Goal: Task Accomplishment & Management: Complete application form

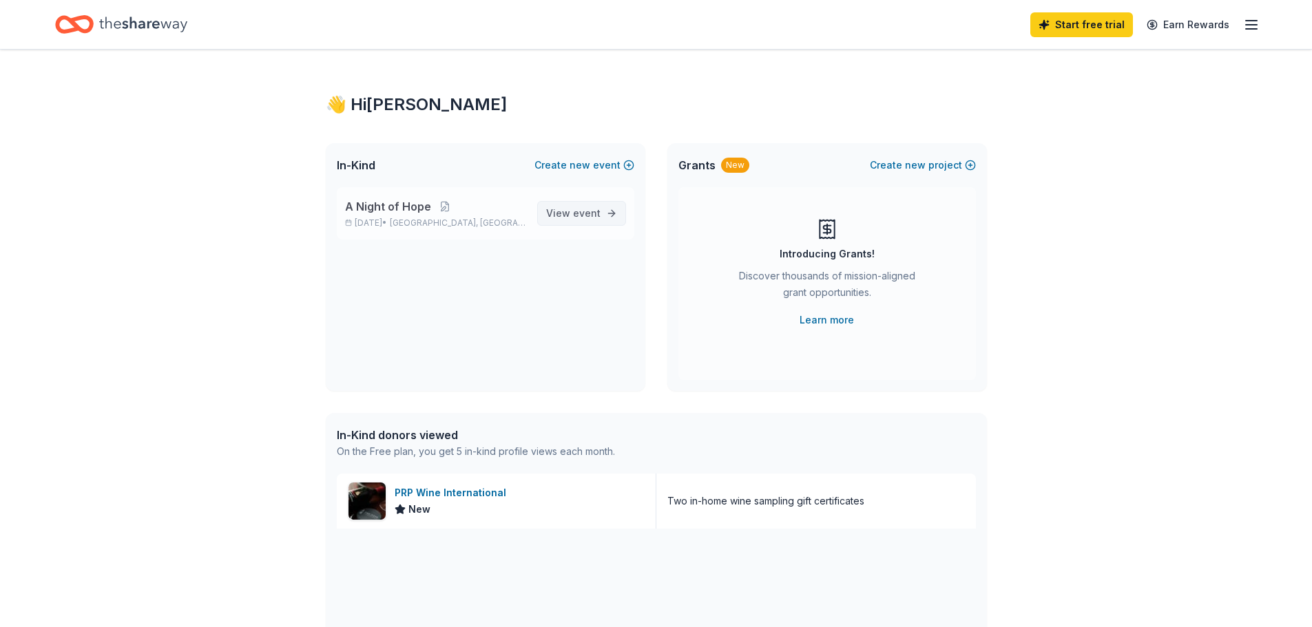
click at [587, 209] on span "event" at bounding box center [587, 213] width 28 height 12
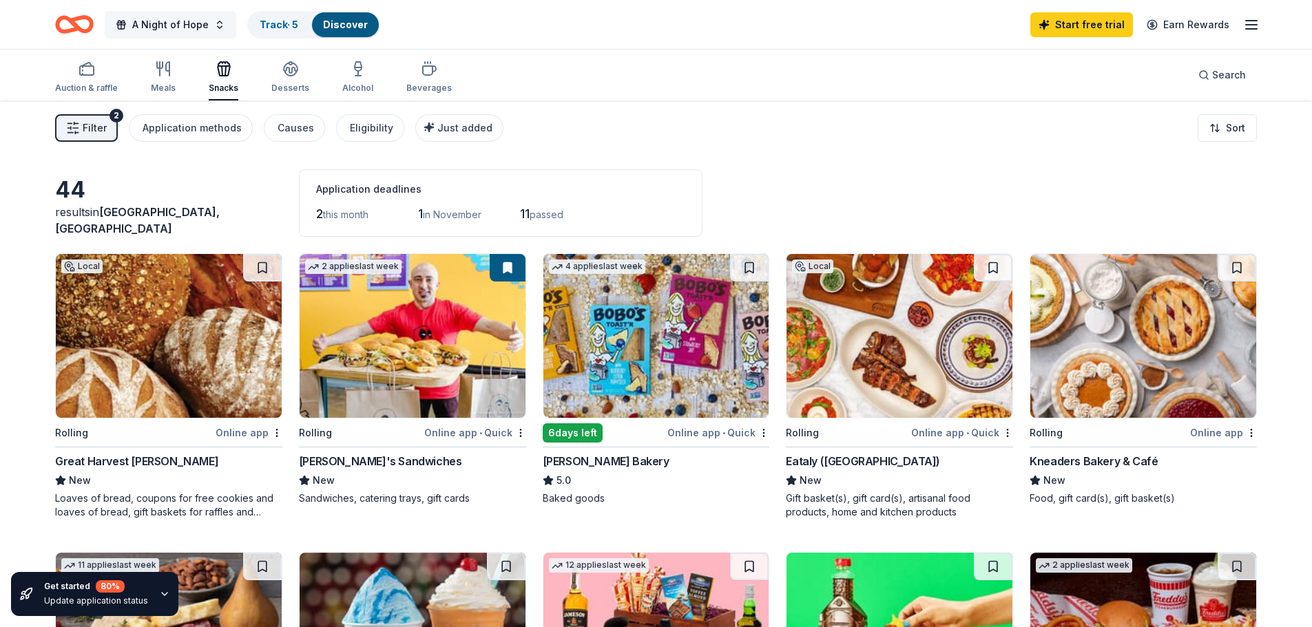
click at [212, 24] on button "A Night of Hope" at bounding box center [171, 25] width 132 height 28
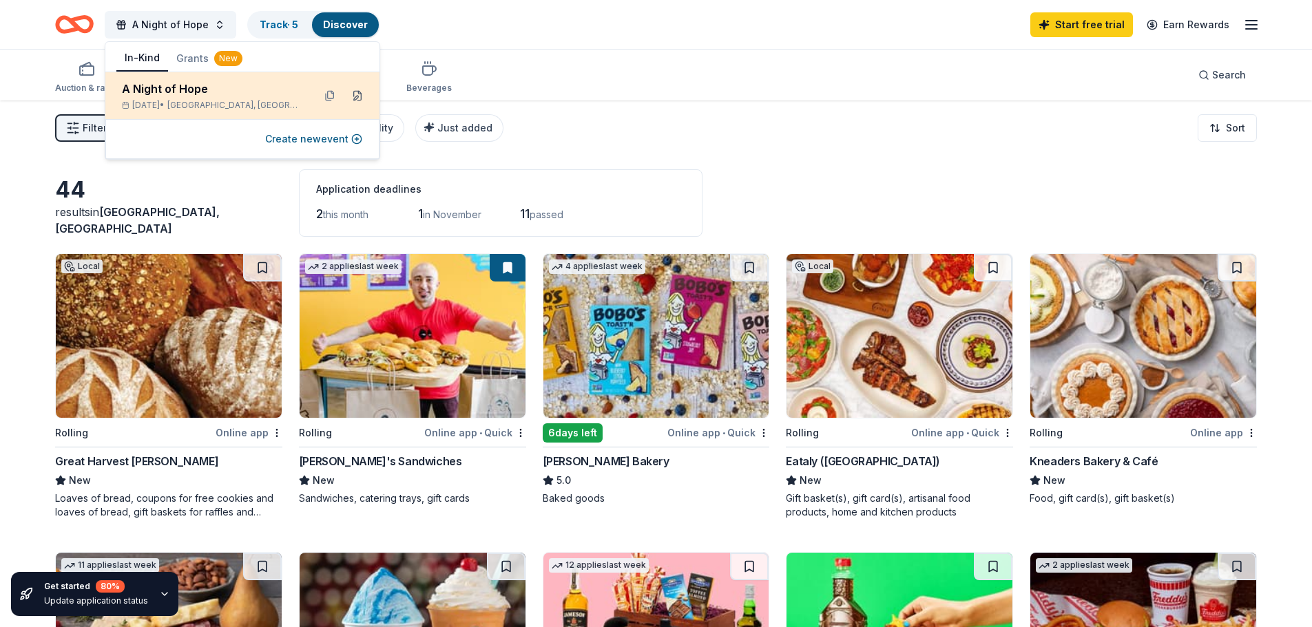
click at [356, 88] on button at bounding box center [357, 96] width 22 height 22
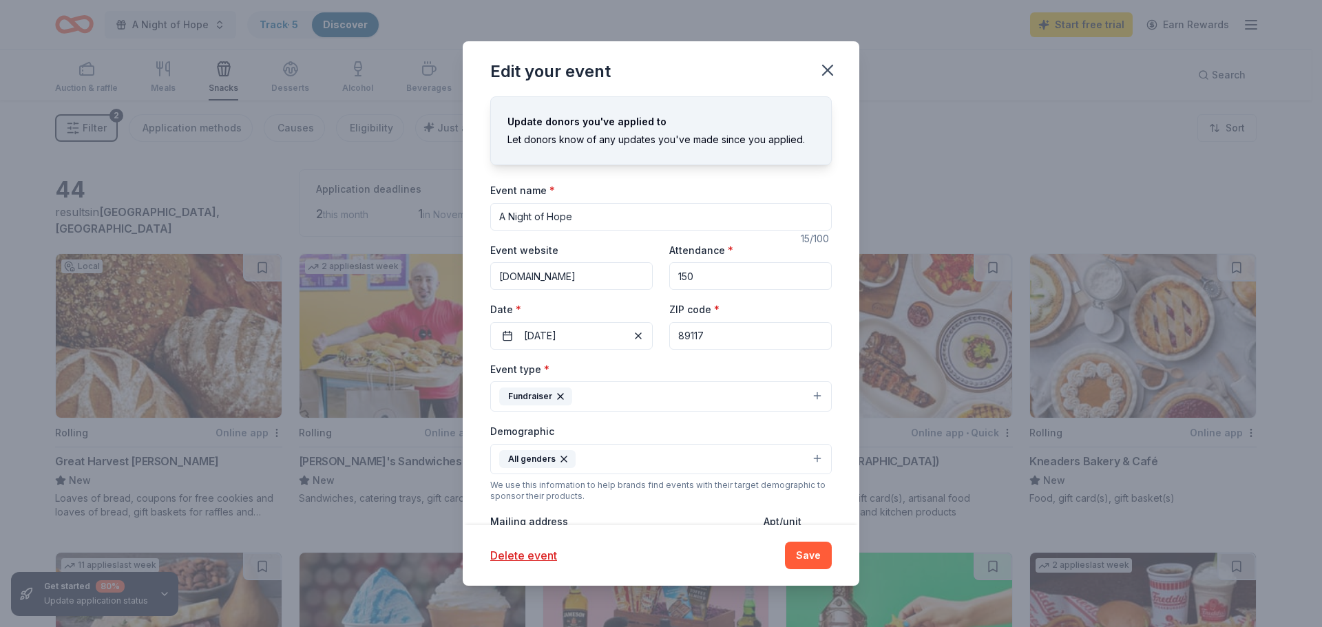
drag, startPoint x: 605, startPoint y: 222, endPoint x: 430, endPoint y: 203, distance: 176.6
click at [430, 203] on div "Edit your event Update donors you've applied to Let donors know of any updates …" at bounding box center [661, 313] width 1322 height 627
click at [512, 219] on input "A Night where Community Creates Change" at bounding box center [661, 217] width 342 height 28
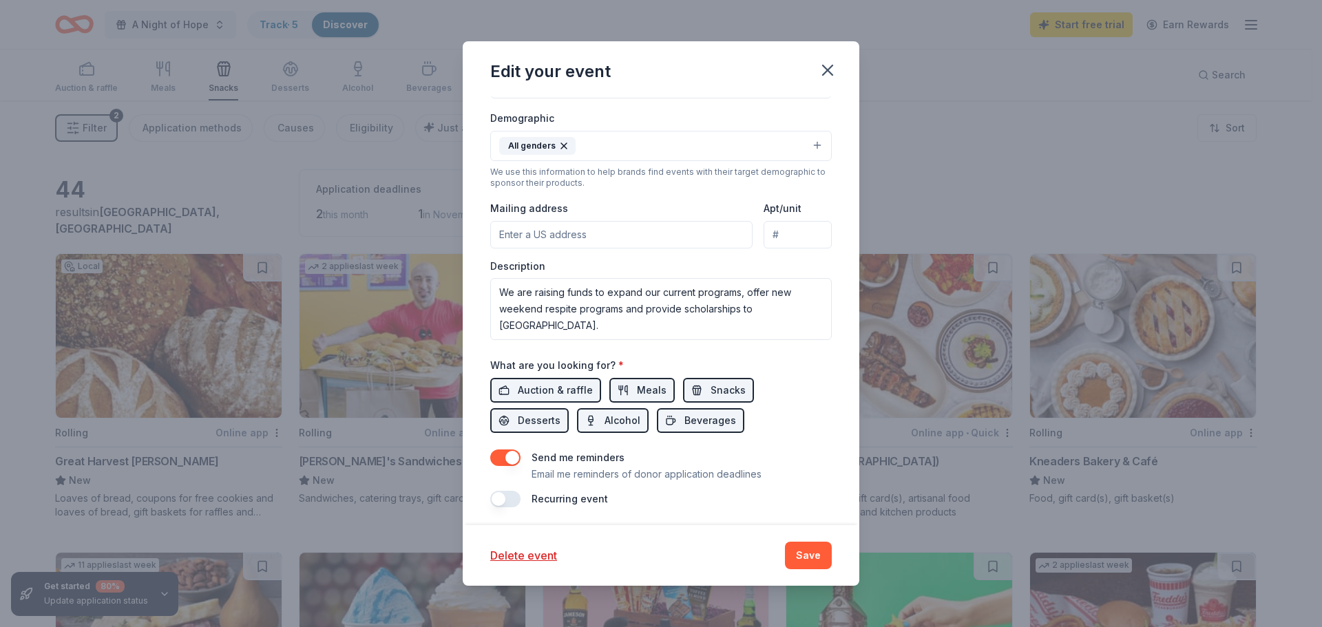
scroll to position [318, 0]
type input "A night where Community Creates Change"
click at [542, 238] on input "Mailing address" at bounding box center [621, 231] width 262 height 28
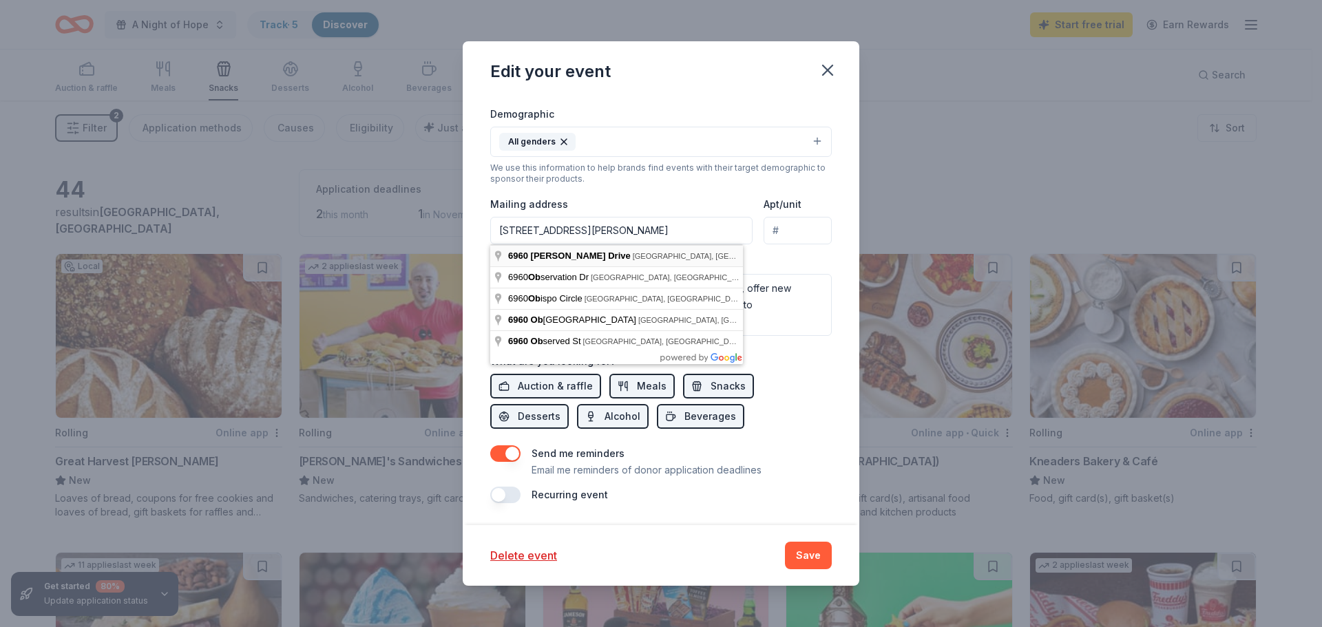
type input "[STREET_ADDRESS][PERSON_NAME]"
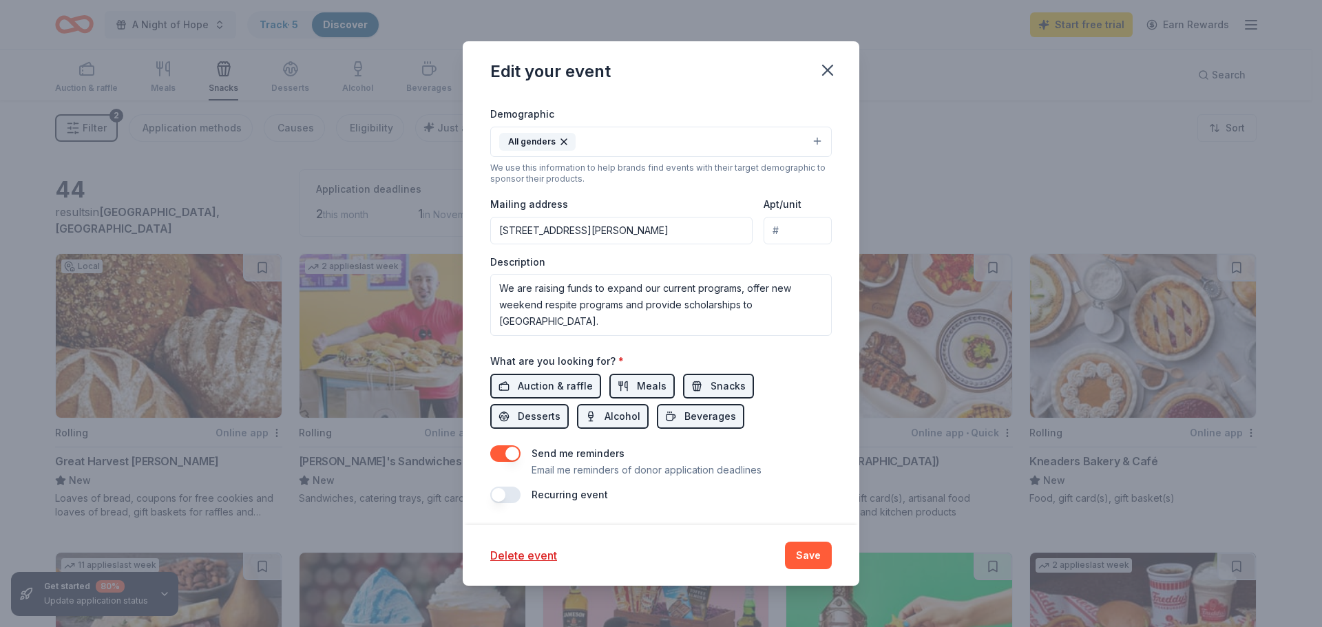
click at [791, 230] on input "Apt/unit" at bounding box center [798, 231] width 68 height 28
type input "110"
click at [594, 322] on textarea "We are raising funds to expand our current programs, offer new weekend respite …" at bounding box center [661, 305] width 342 height 62
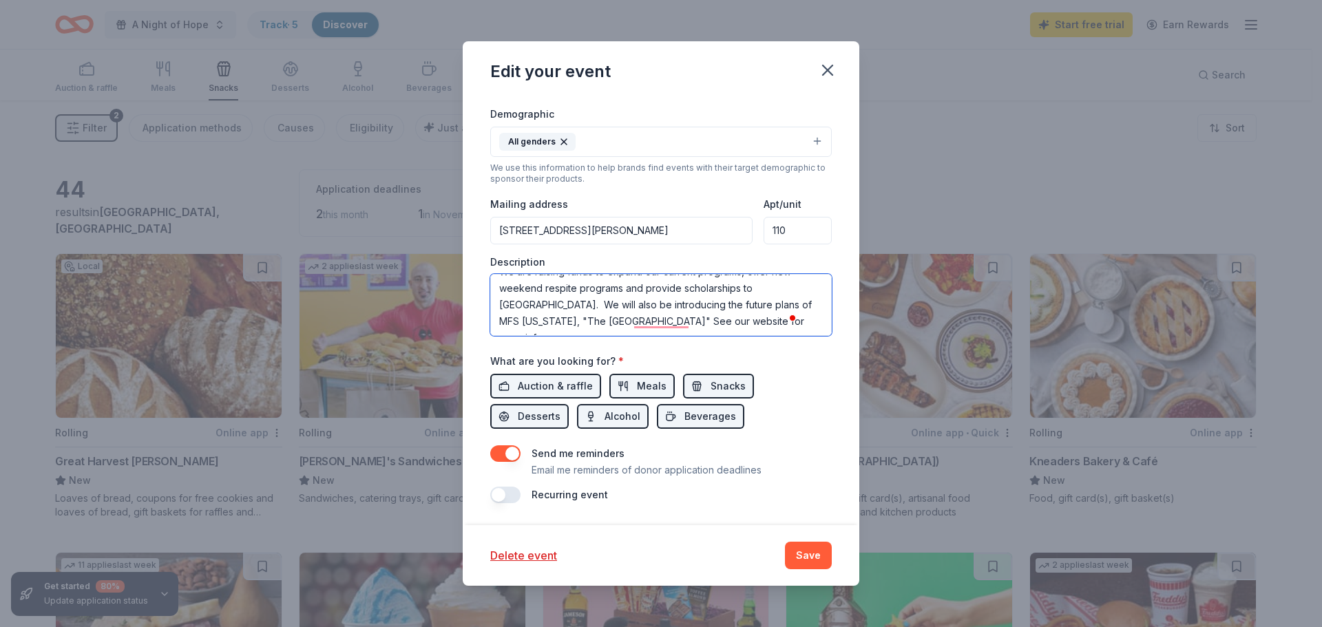
scroll to position [0, 0]
type textarea "We are raising funds to expand our current programs, offer new weekend respite …"
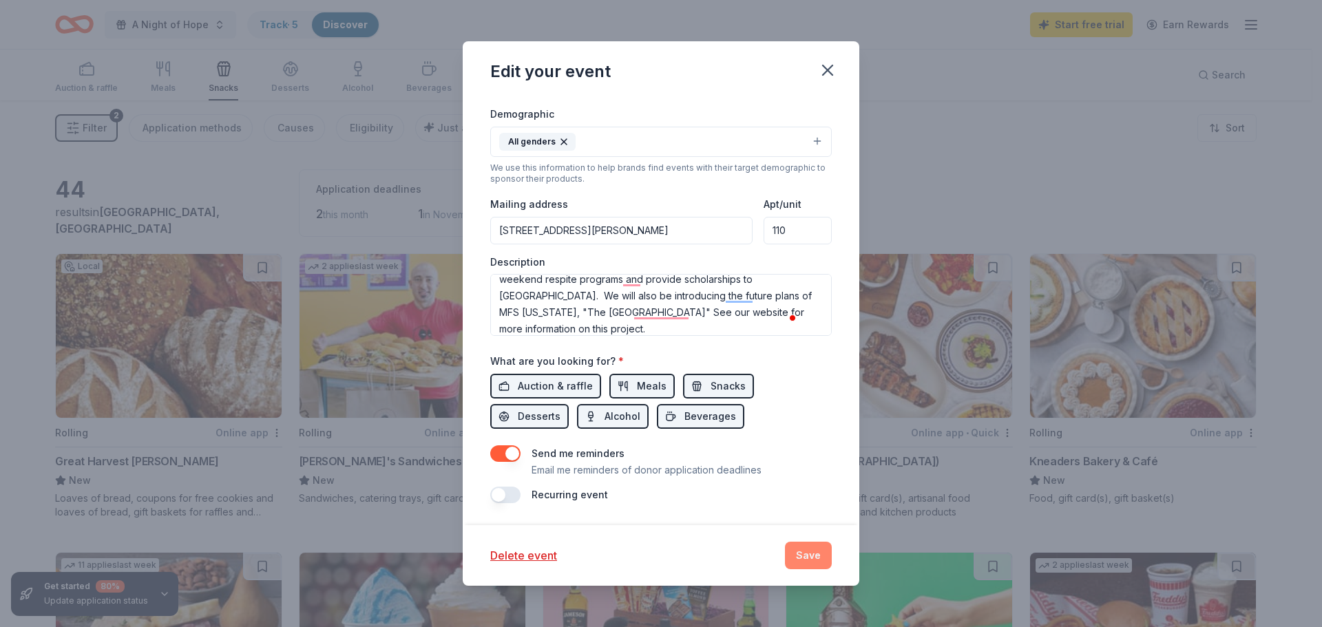
click at [817, 551] on button "Save" at bounding box center [808, 556] width 47 height 28
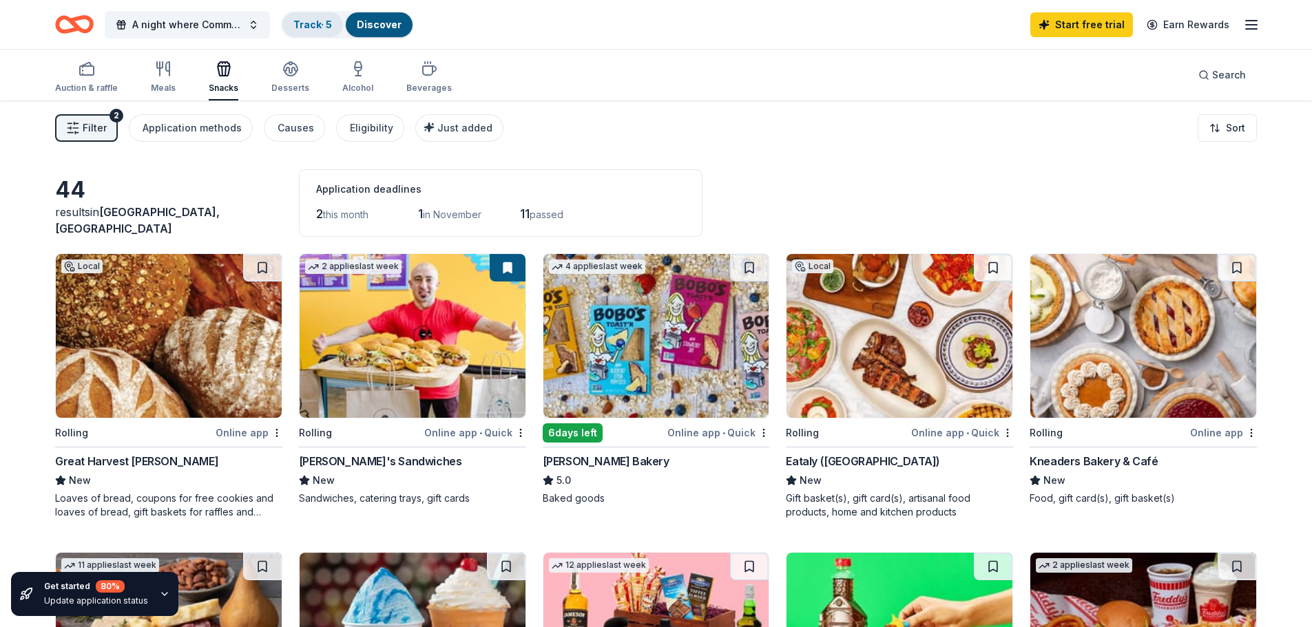
click at [315, 20] on link "Track · 5" at bounding box center [312, 25] width 39 height 12
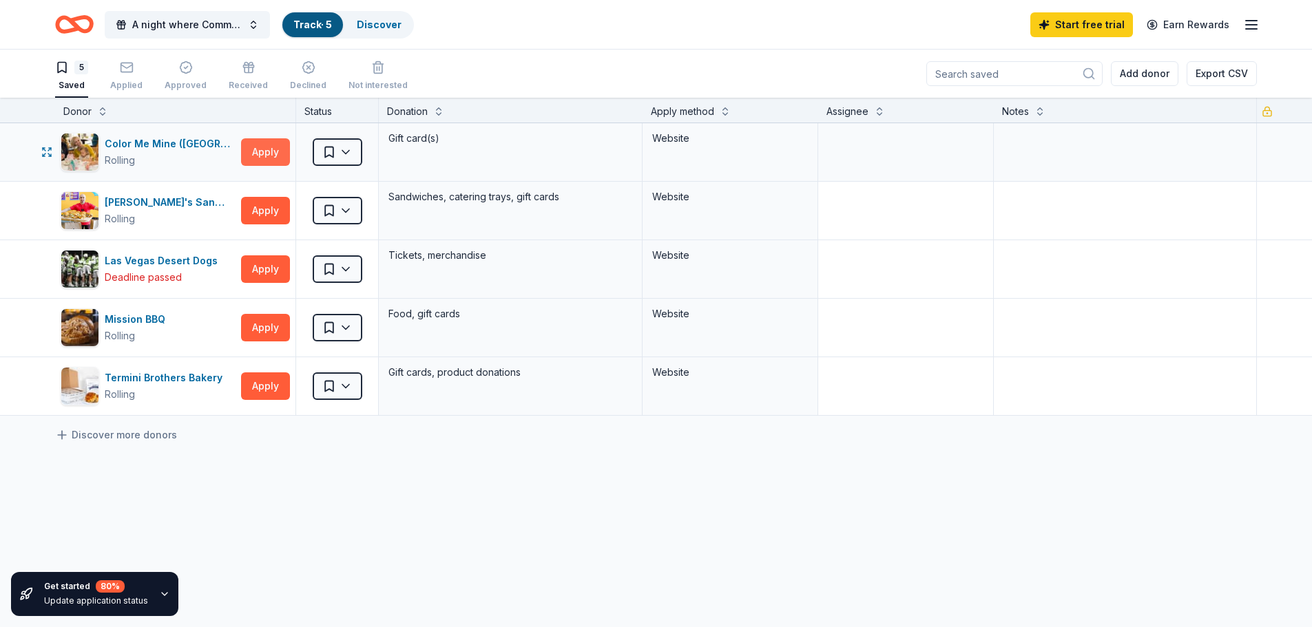
click at [269, 147] on button "Apply" at bounding box center [265, 152] width 49 height 28
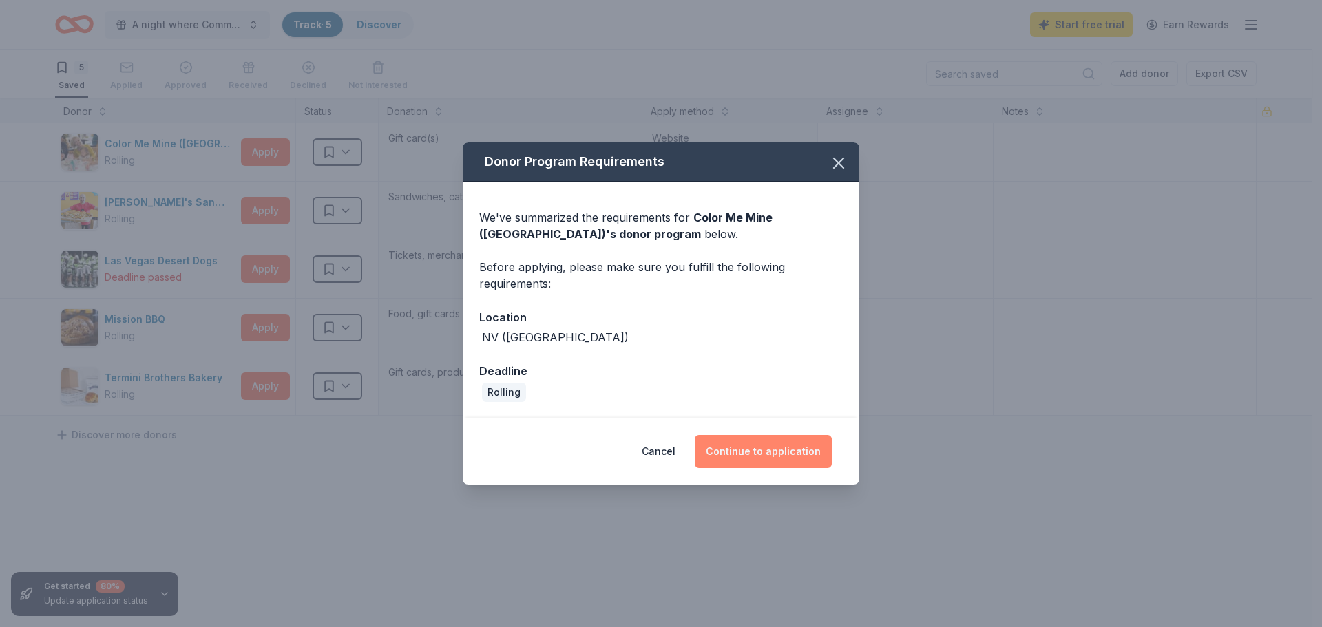
click at [747, 450] on button "Continue to application" at bounding box center [763, 451] width 137 height 33
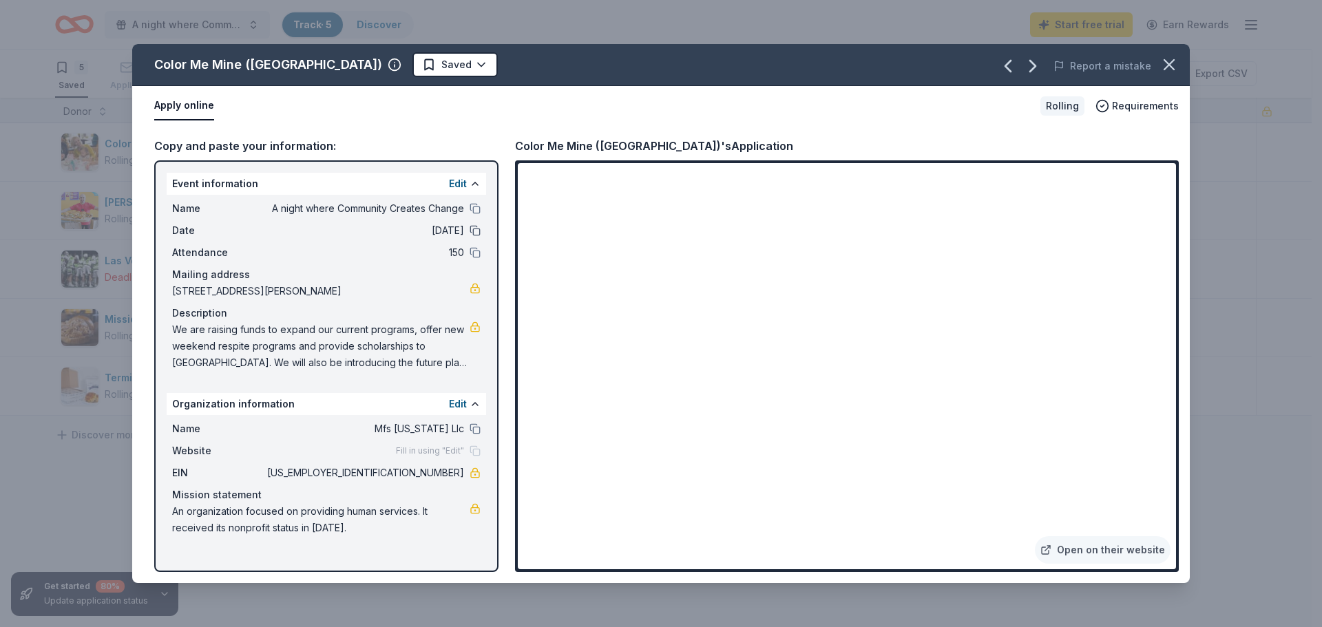
click at [473, 228] on button at bounding box center [475, 230] width 11 height 11
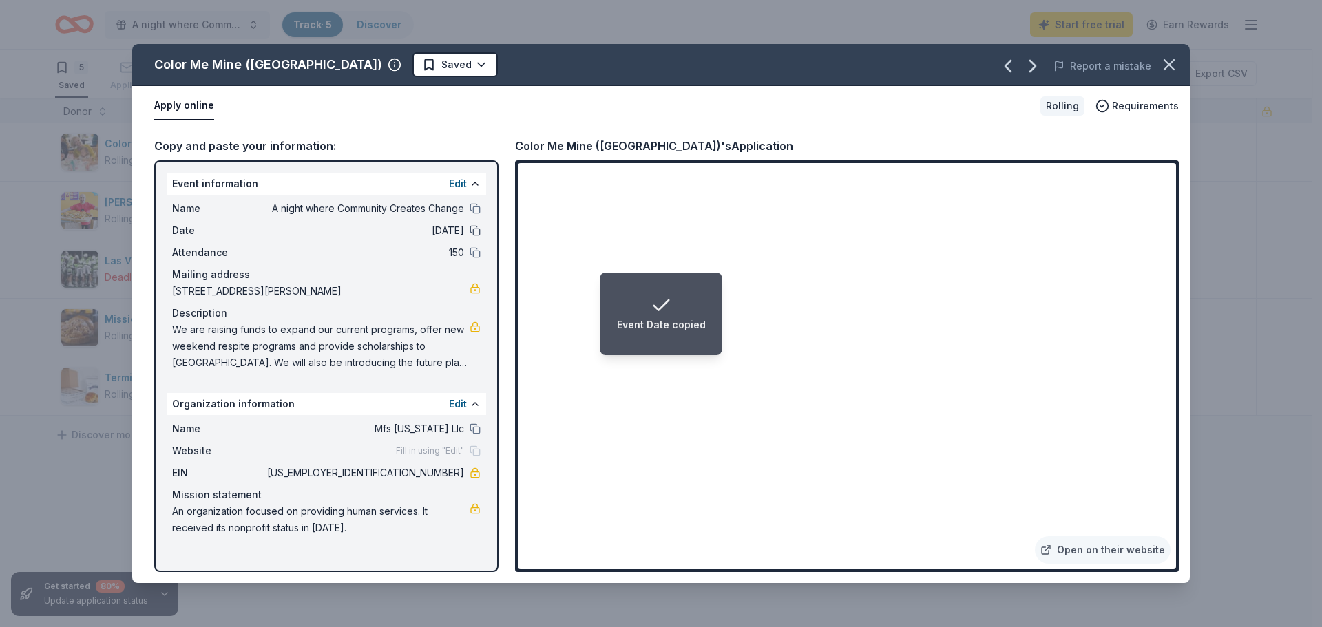
click at [473, 228] on button at bounding box center [475, 230] width 11 height 11
click at [1174, 59] on icon "button" at bounding box center [1169, 64] width 19 height 19
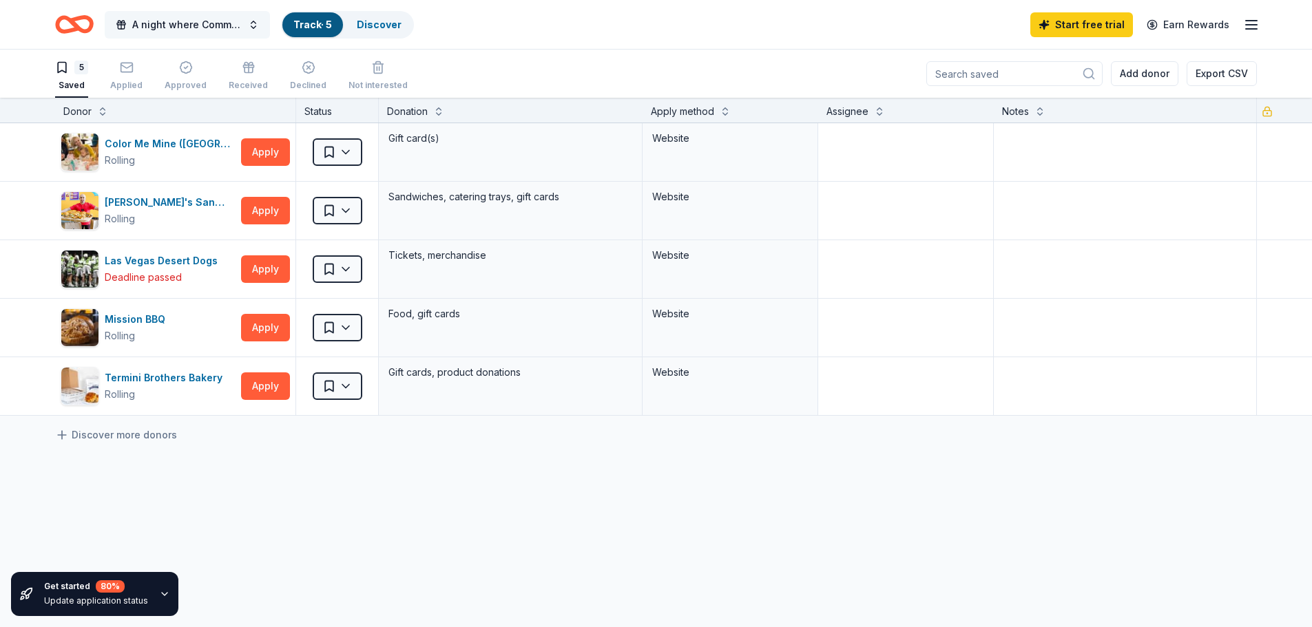
click at [247, 22] on button "A night where Community Creates Change" at bounding box center [187, 25] width 165 height 28
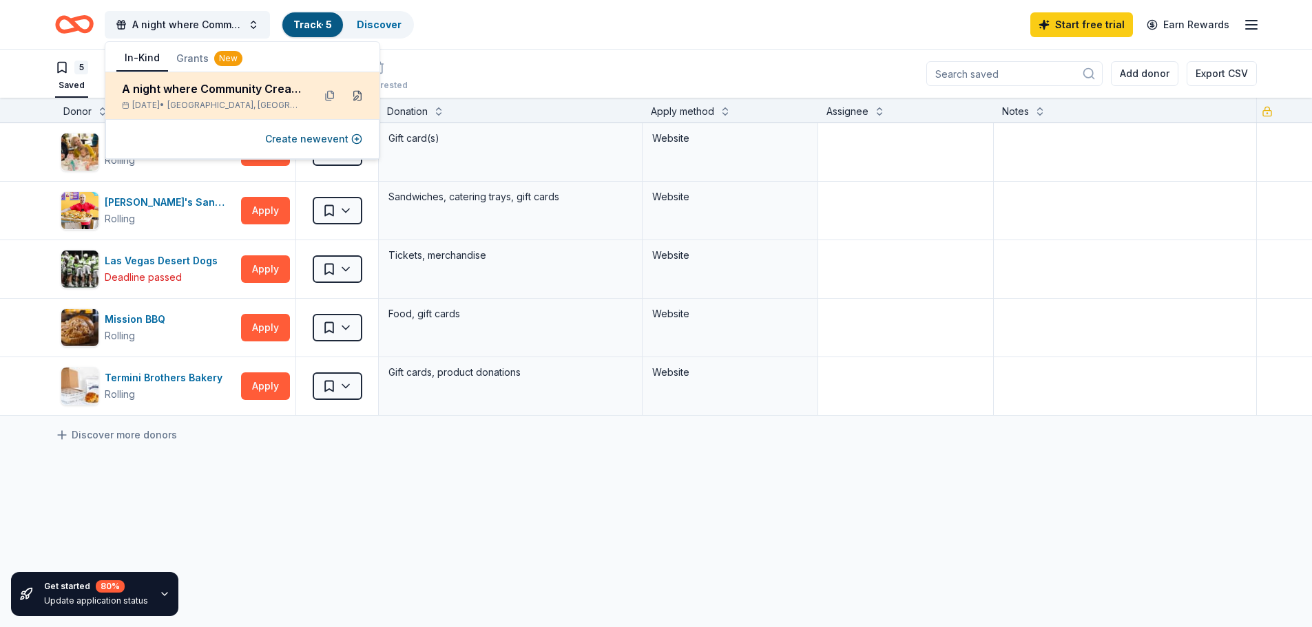
click at [353, 97] on button at bounding box center [357, 96] width 22 height 22
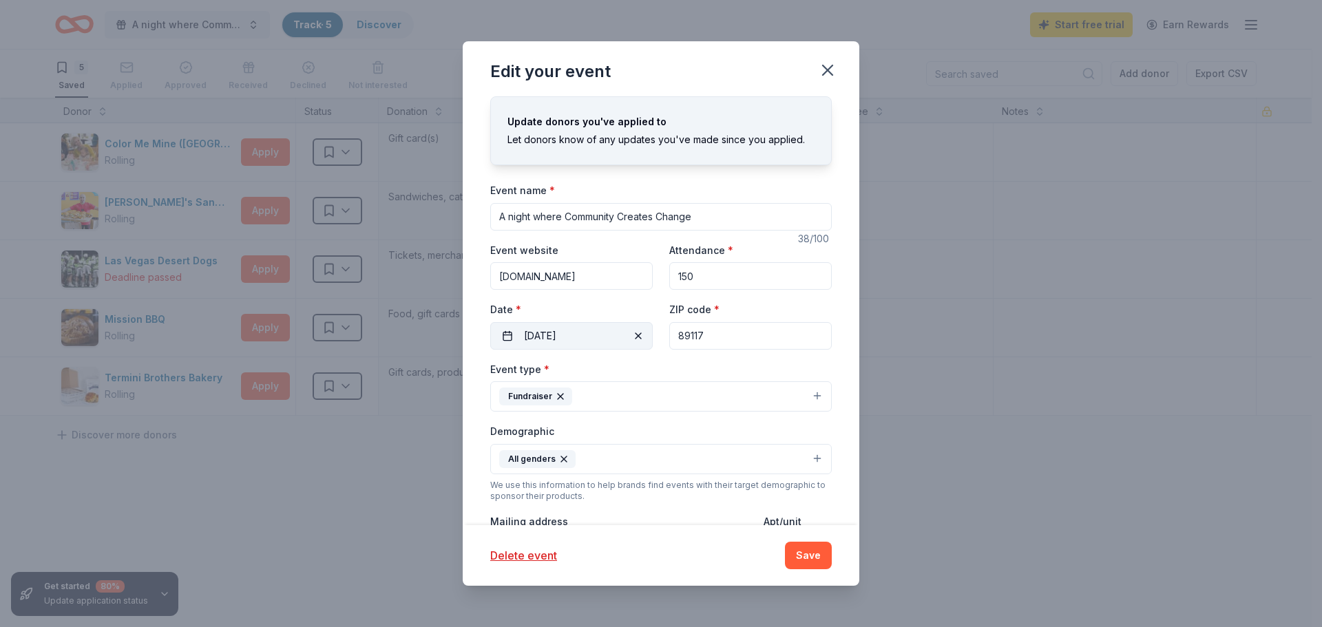
click at [573, 331] on button "11/09/2025" at bounding box center [571, 336] width 163 height 28
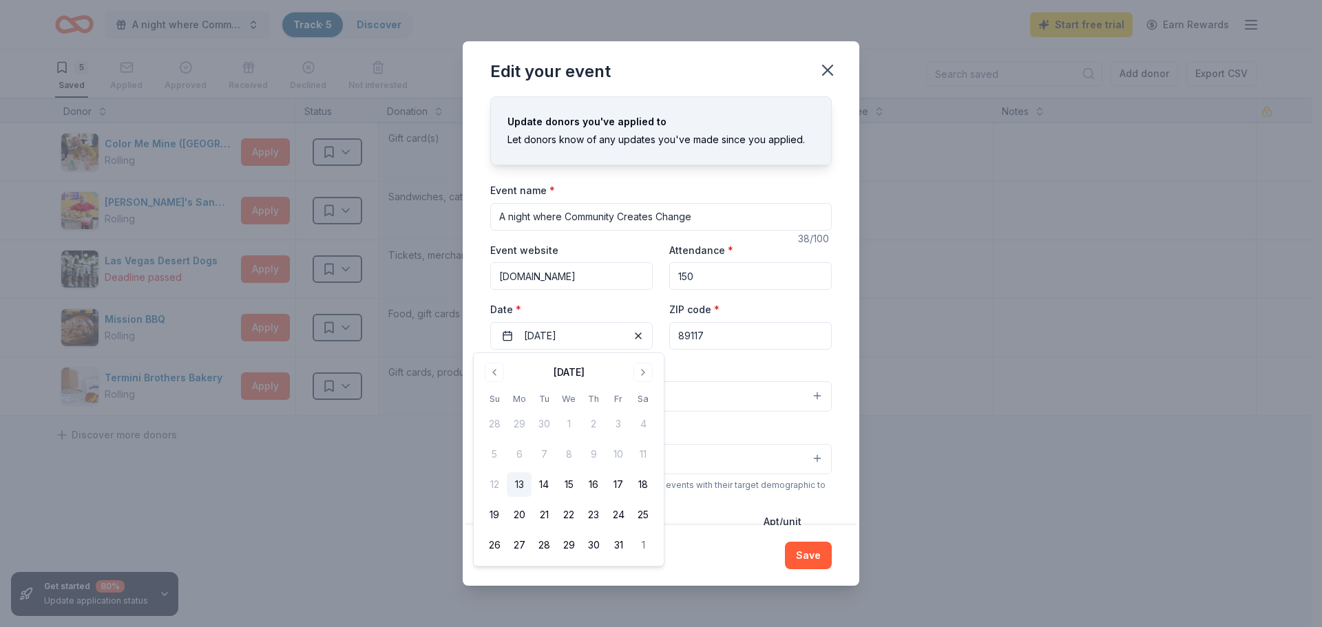
click at [522, 485] on button "13" at bounding box center [519, 485] width 25 height 25
click at [643, 371] on button "Go to next month" at bounding box center [643, 372] width 19 height 19
click at [594, 486] on button "13" at bounding box center [593, 485] width 25 height 25
click at [818, 557] on button "Save" at bounding box center [808, 556] width 47 height 28
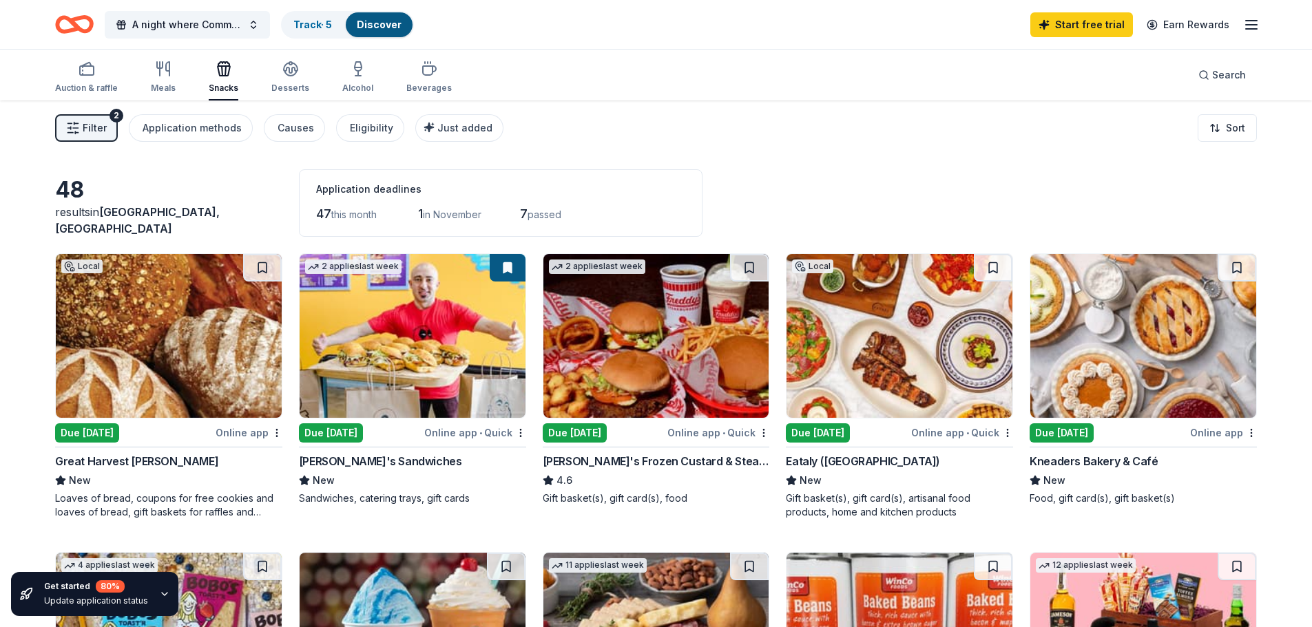
click at [88, 127] on span "Filter" at bounding box center [95, 128] width 24 height 17
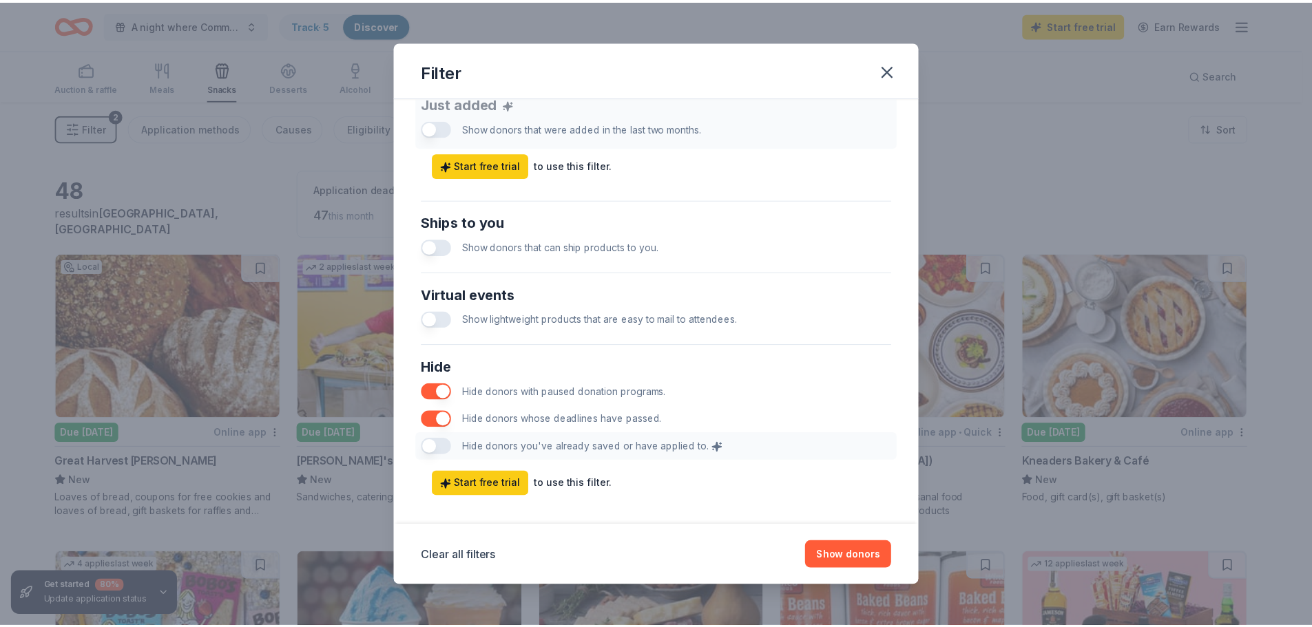
scroll to position [573, 0]
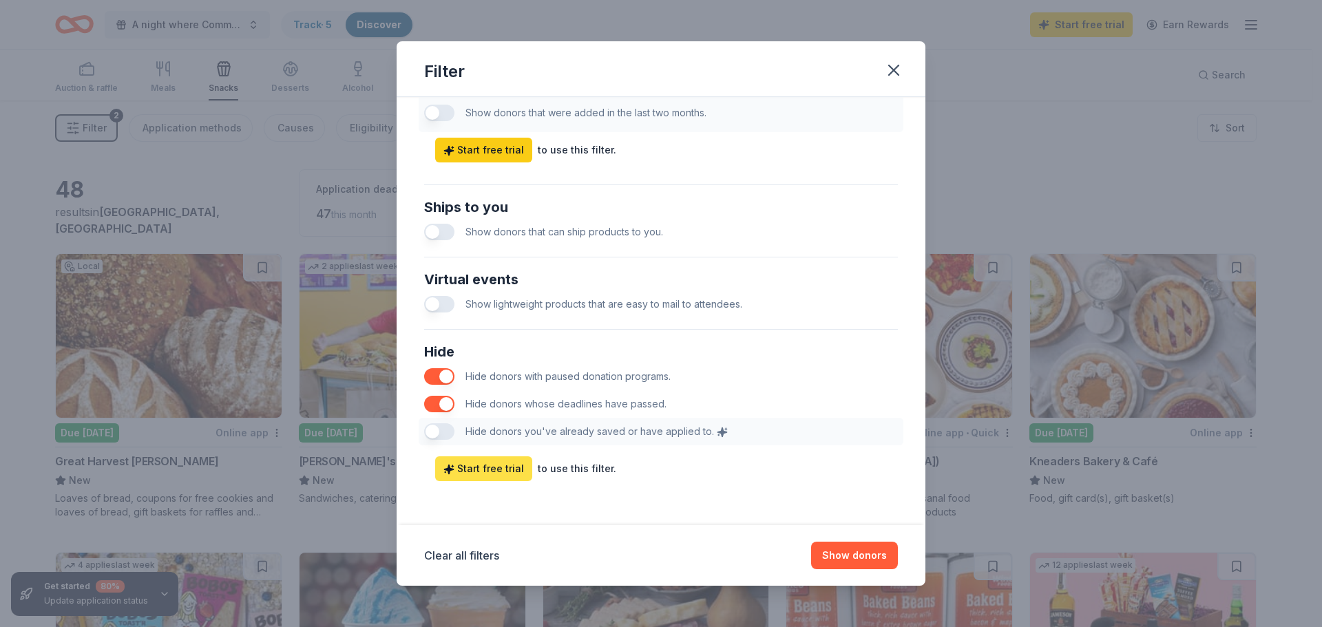
click at [496, 477] on span "Start free trial" at bounding box center [484, 469] width 81 height 17
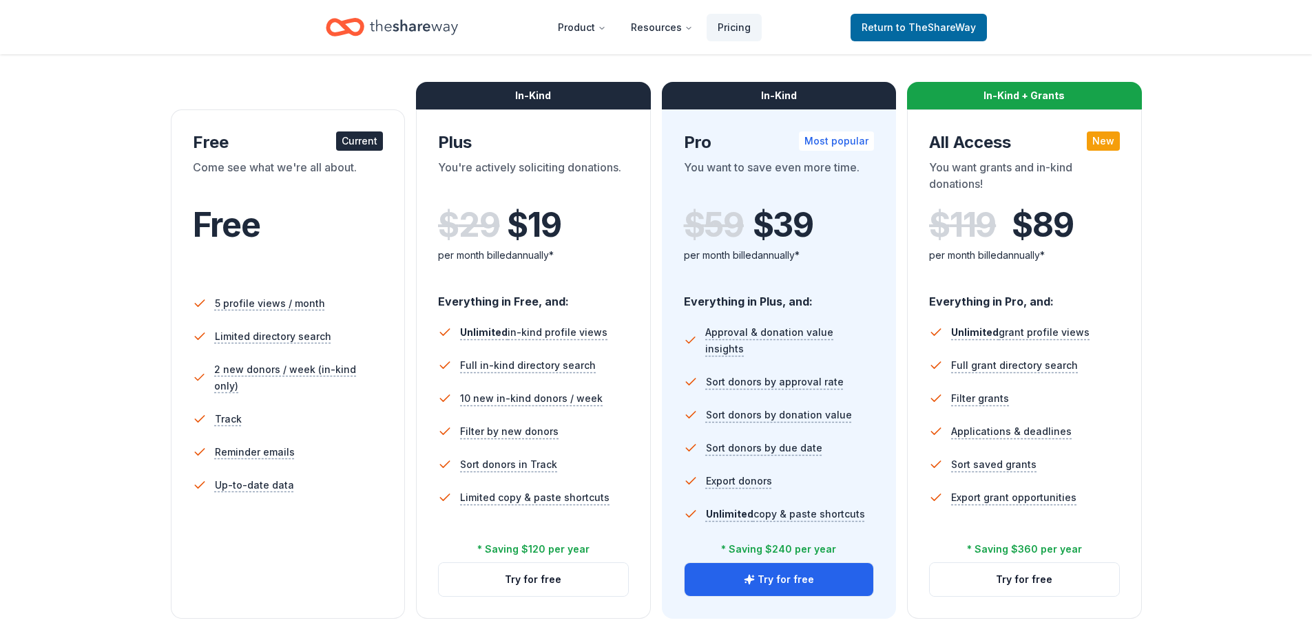
scroll to position [180, 0]
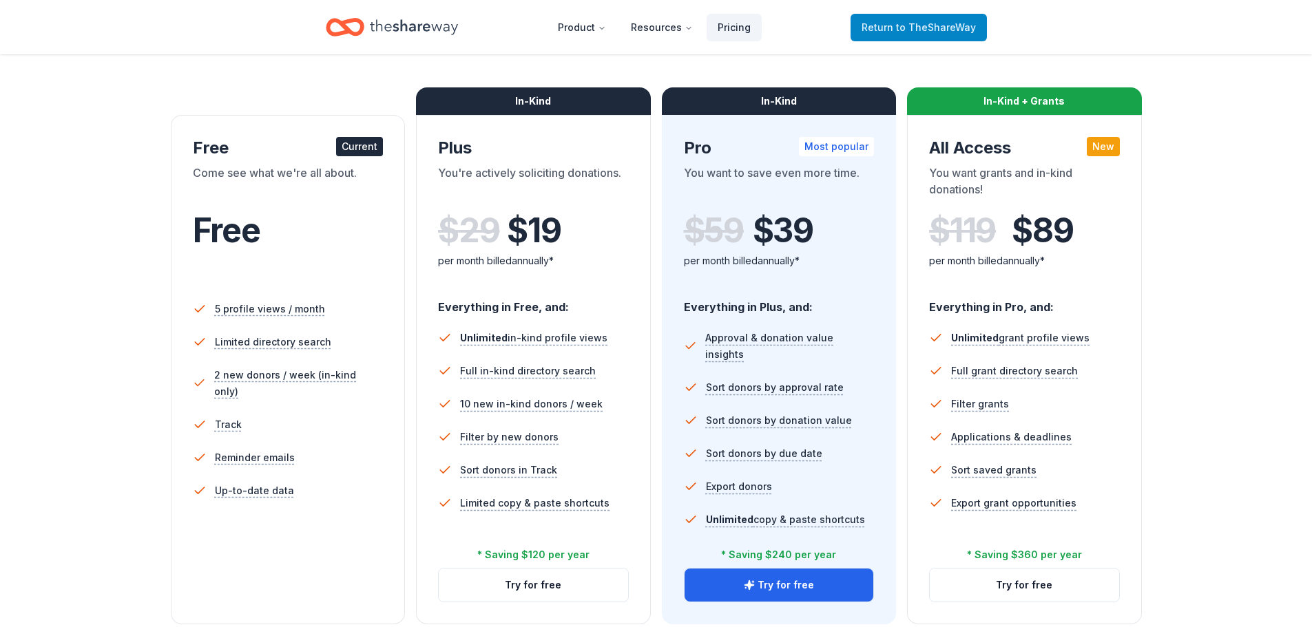
click at [927, 28] on span "to TheShareWay" at bounding box center [936, 27] width 80 height 12
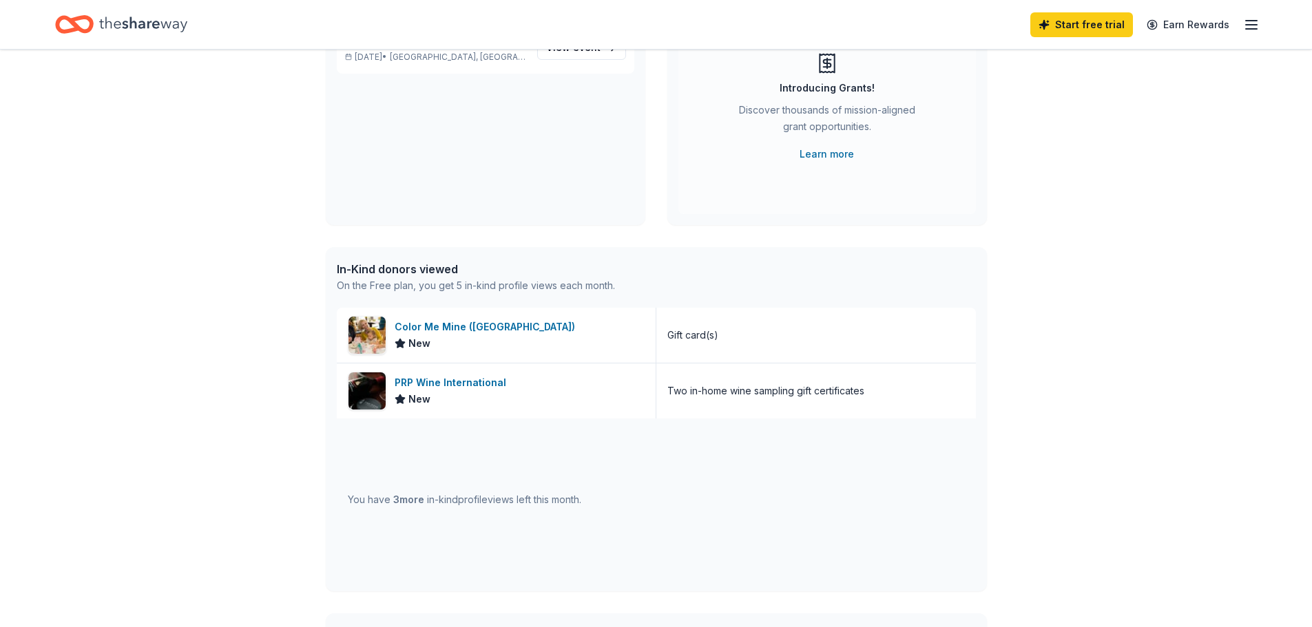
scroll to position [168, 0]
click at [430, 326] on div "Color Me Mine ([GEOGRAPHIC_DATA])" at bounding box center [488, 325] width 186 height 17
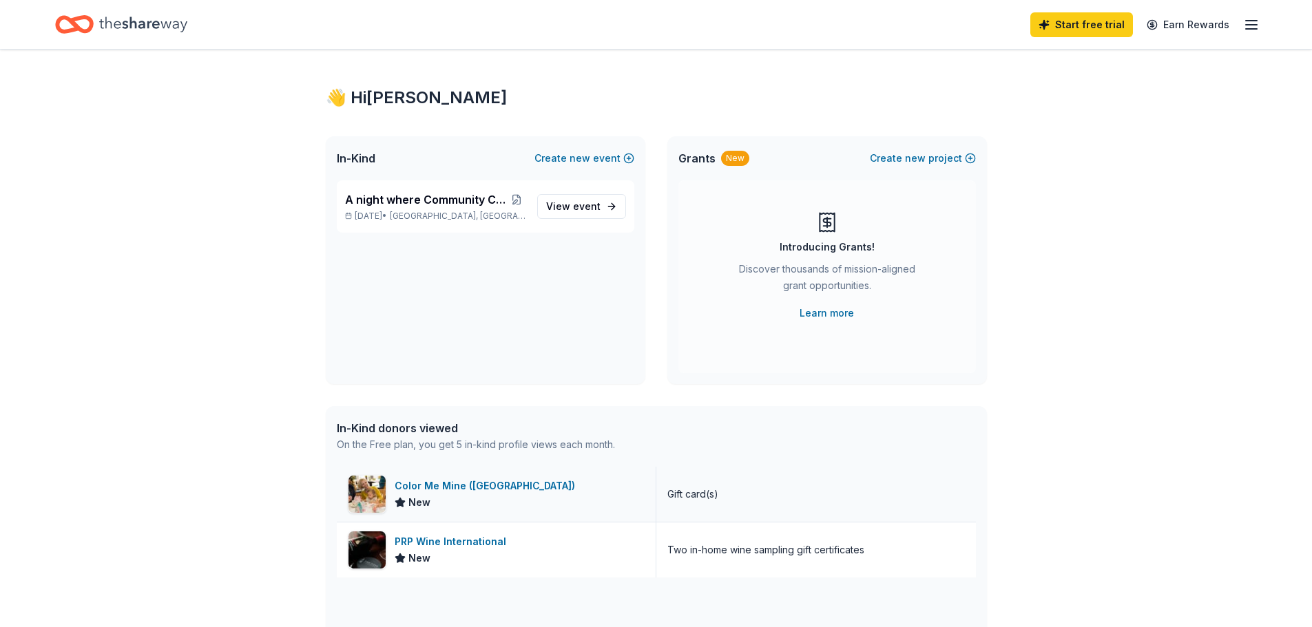
scroll to position [0, 0]
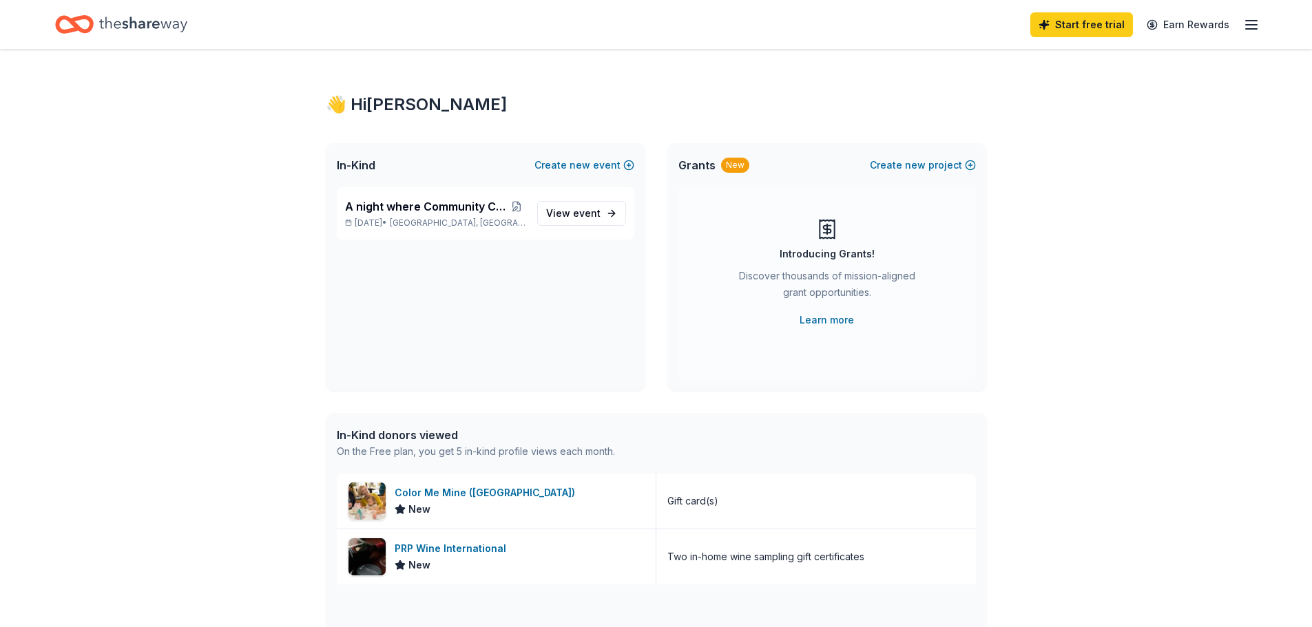
click at [1250, 25] on line "button" at bounding box center [1251, 25] width 11 height 0
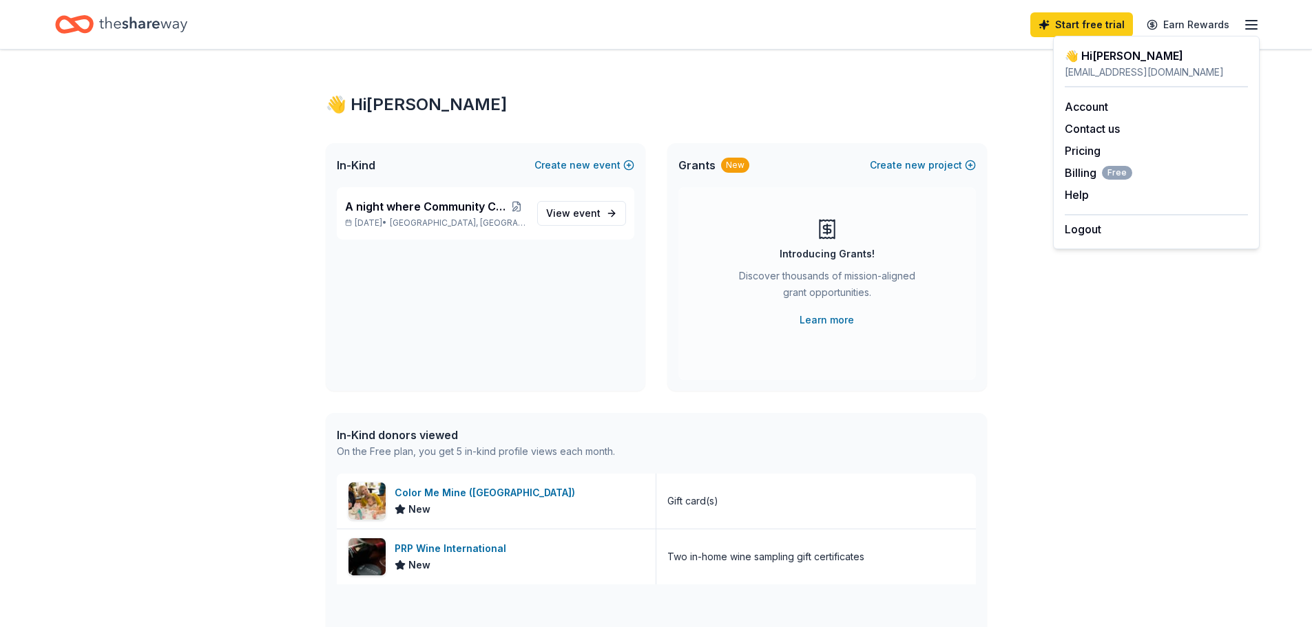
click at [1180, 367] on div "👋 Hi Staci In-Kind Create new event A night where Community Creates Change Nov …" at bounding box center [656, 531] width 1312 height 962
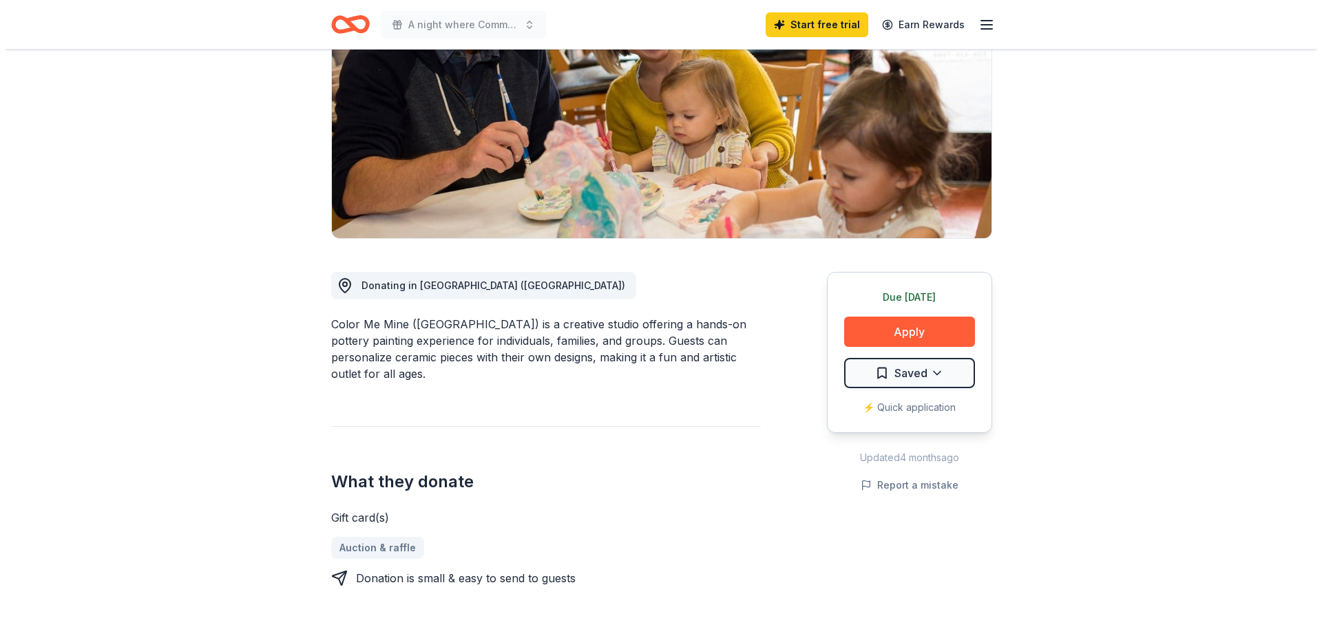
scroll to position [167, 0]
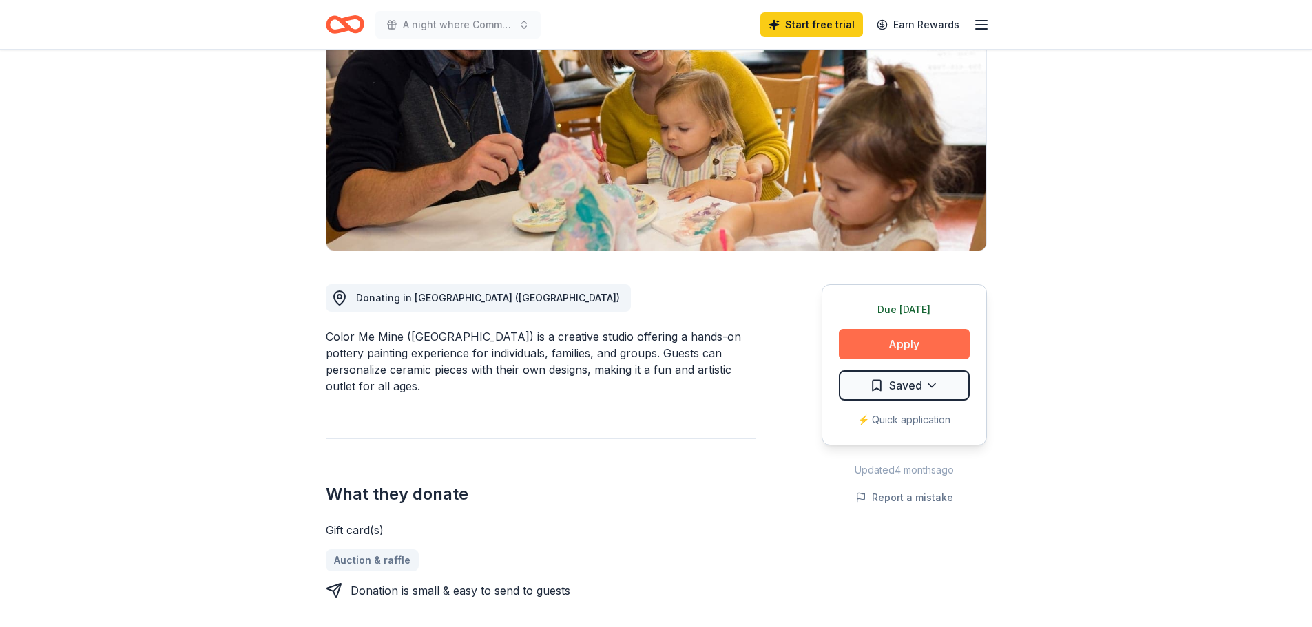
click at [908, 358] on button "Apply" at bounding box center [904, 344] width 131 height 30
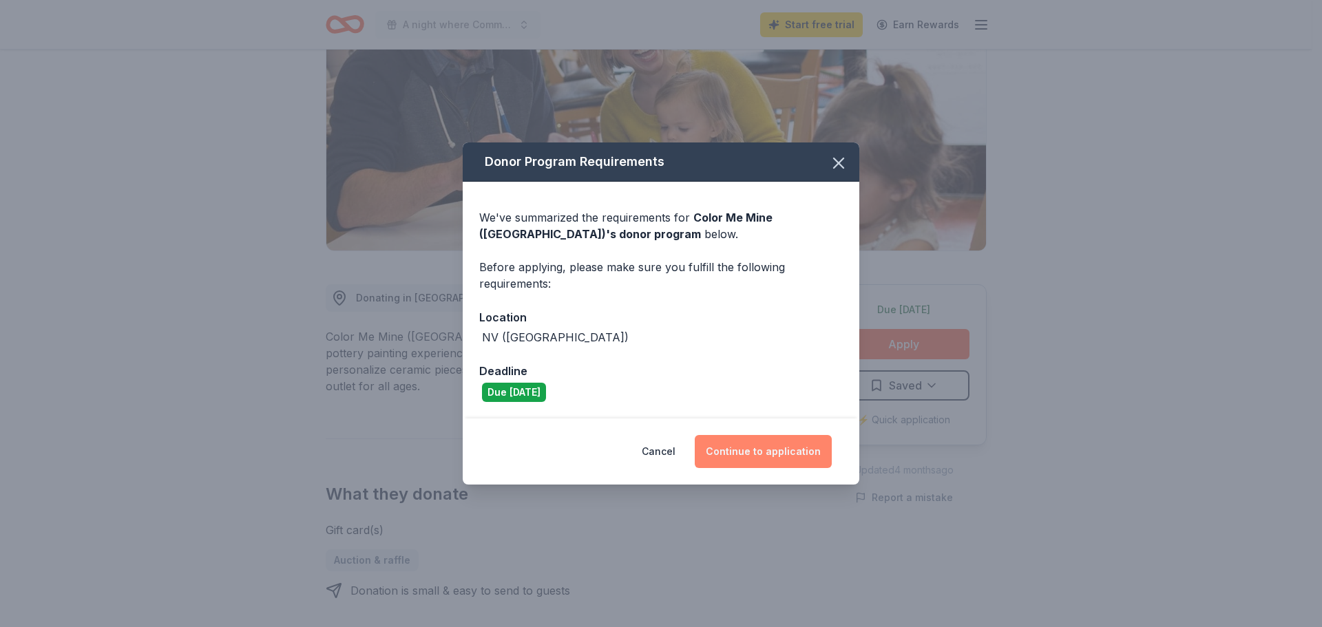
click at [788, 446] on button "Continue to application" at bounding box center [763, 451] width 137 height 33
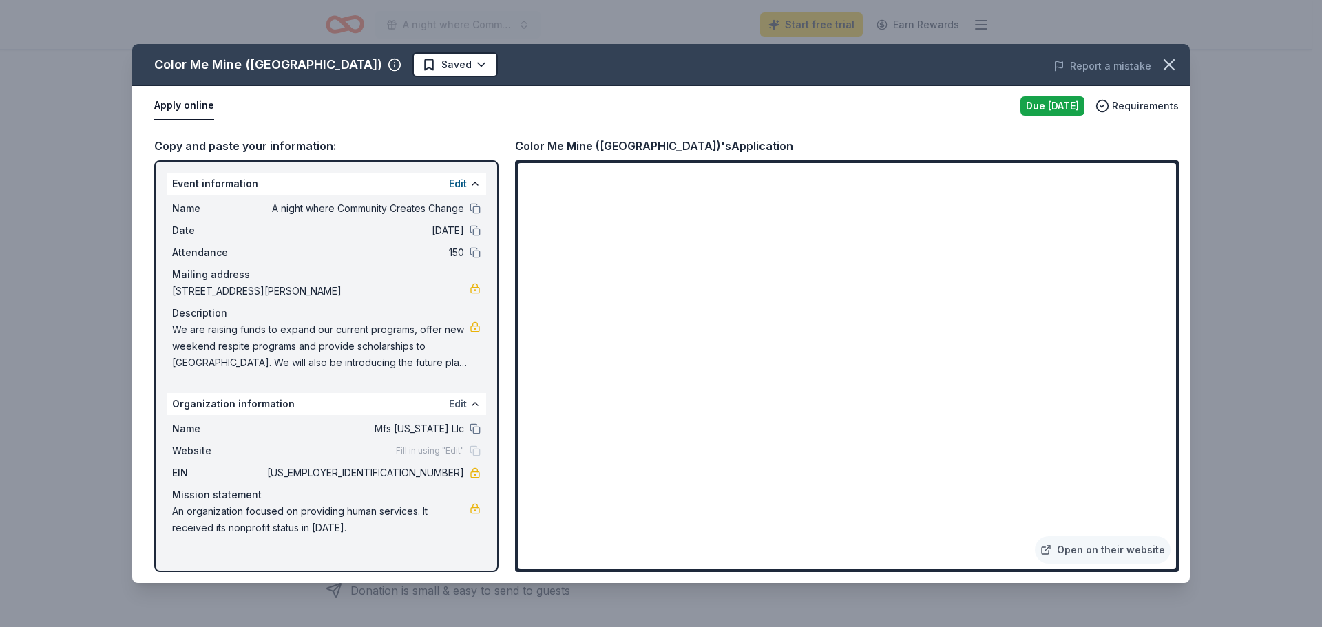
click at [453, 399] on button "Edit" at bounding box center [458, 404] width 18 height 17
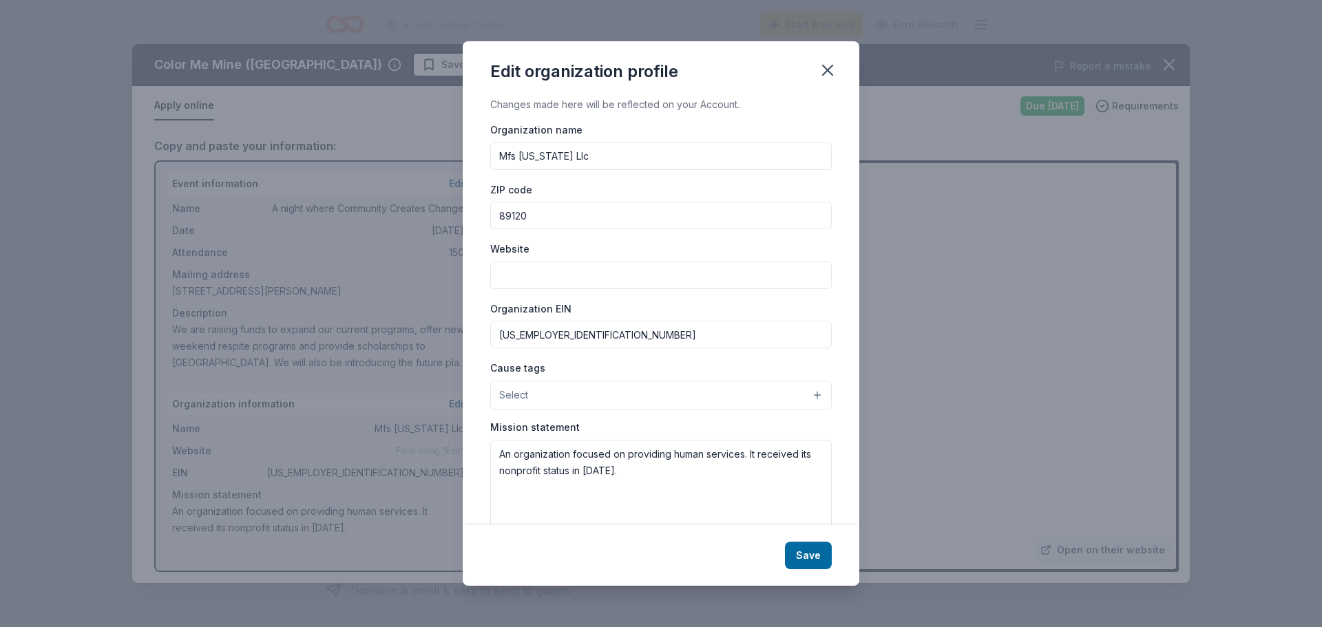
click at [574, 272] on input "Website" at bounding box center [661, 276] width 342 height 28
click at [498, 275] on input "[DOMAIN_NAME]" at bounding box center [661, 276] width 342 height 28
type input "[URL][DOMAIN_NAME]"
click at [565, 397] on button "Select" at bounding box center [661, 395] width 342 height 29
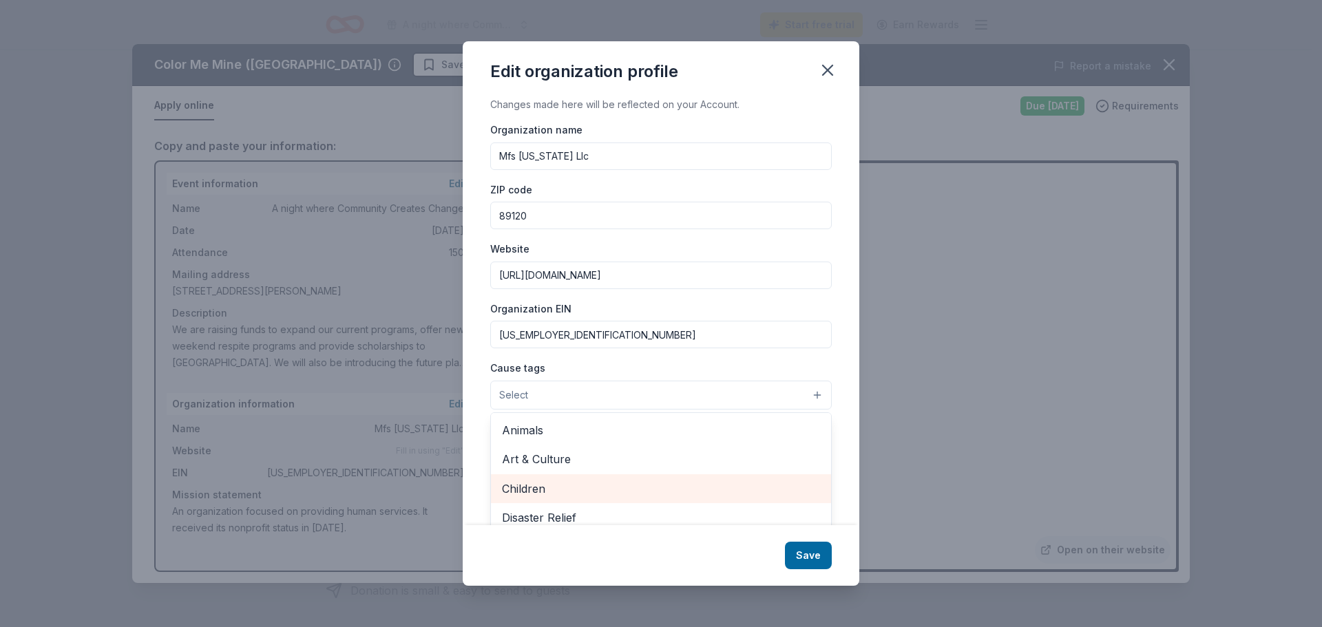
click at [520, 486] on span "Children" at bounding box center [661, 489] width 318 height 18
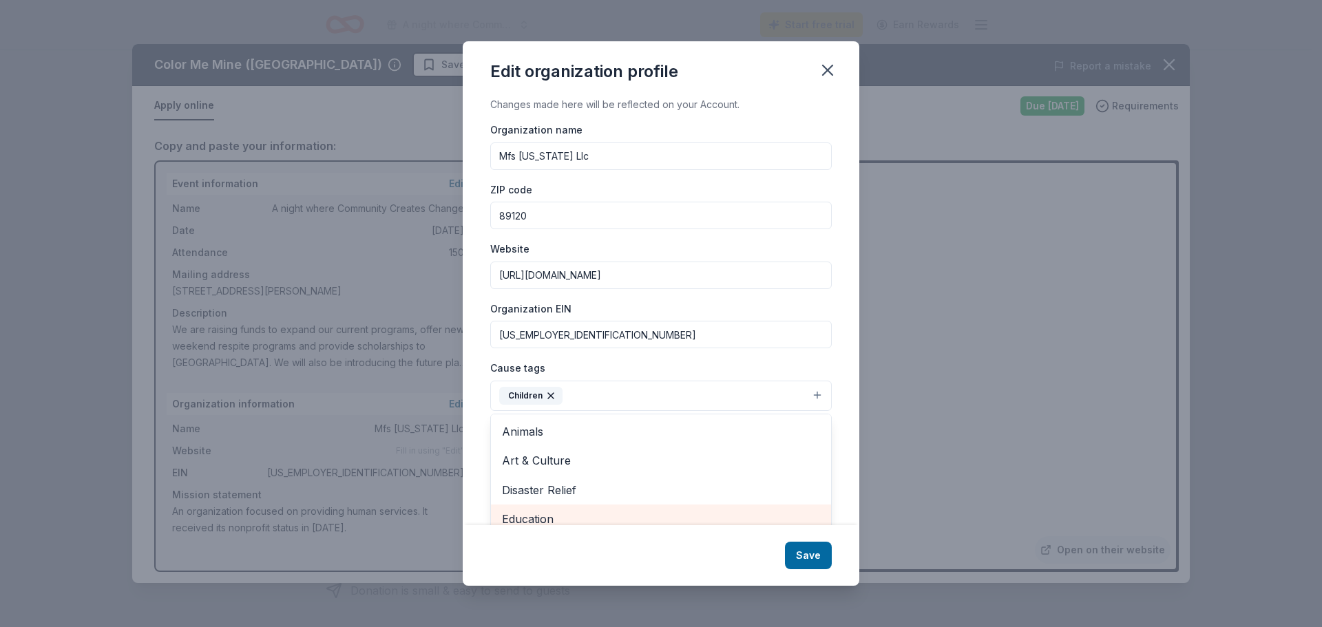
click at [553, 514] on span "Education" at bounding box center [661, 519] width 318 height 18
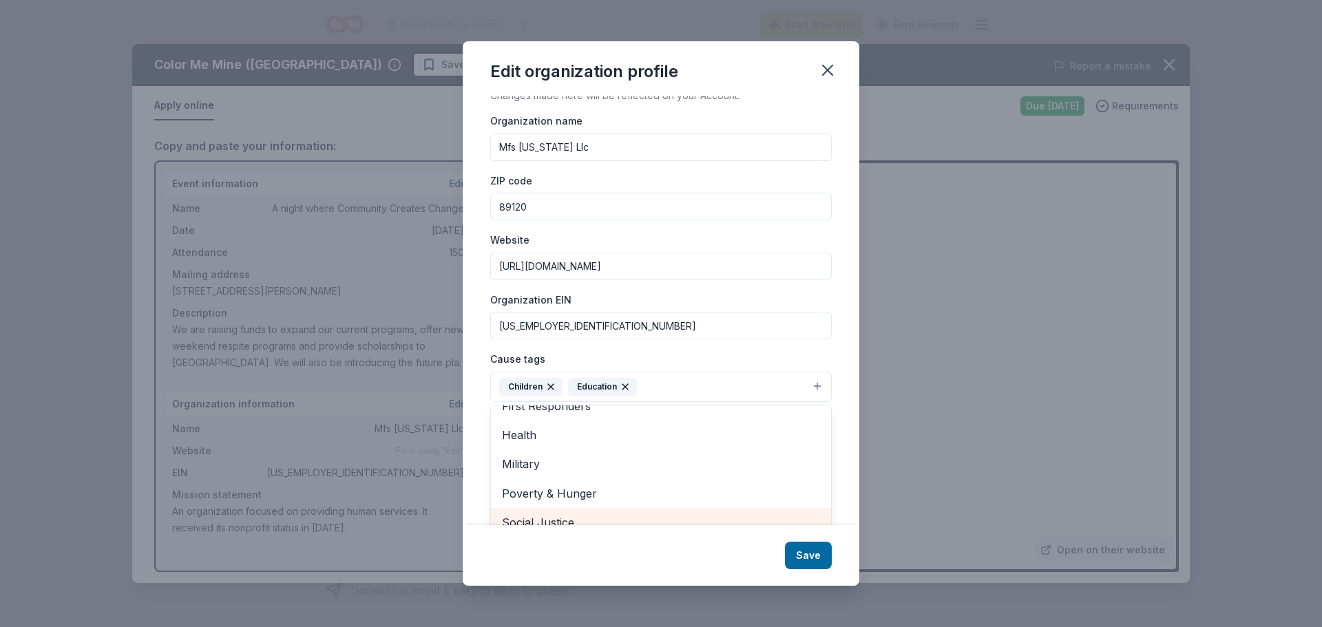
scroll to position [54, 0]
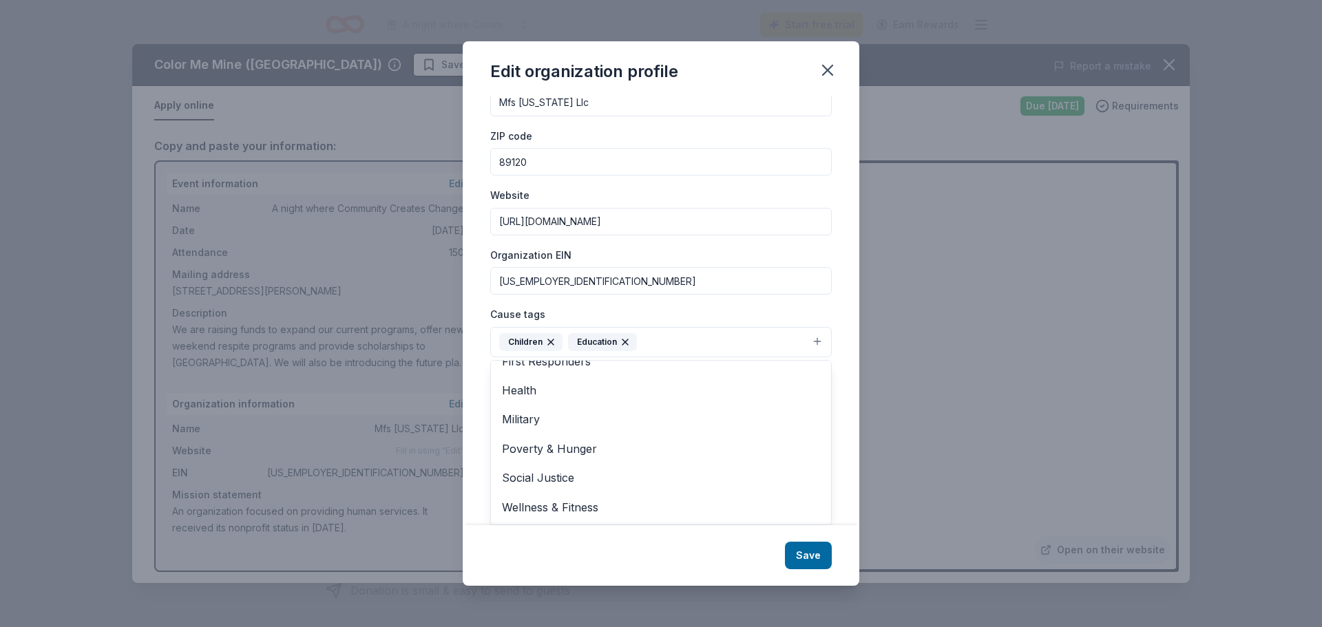
click at [802, 555] on div "Edit organization profile Changes made here will be reflected on your Account. …" at bounding box center [661, 313] width 397 height 545
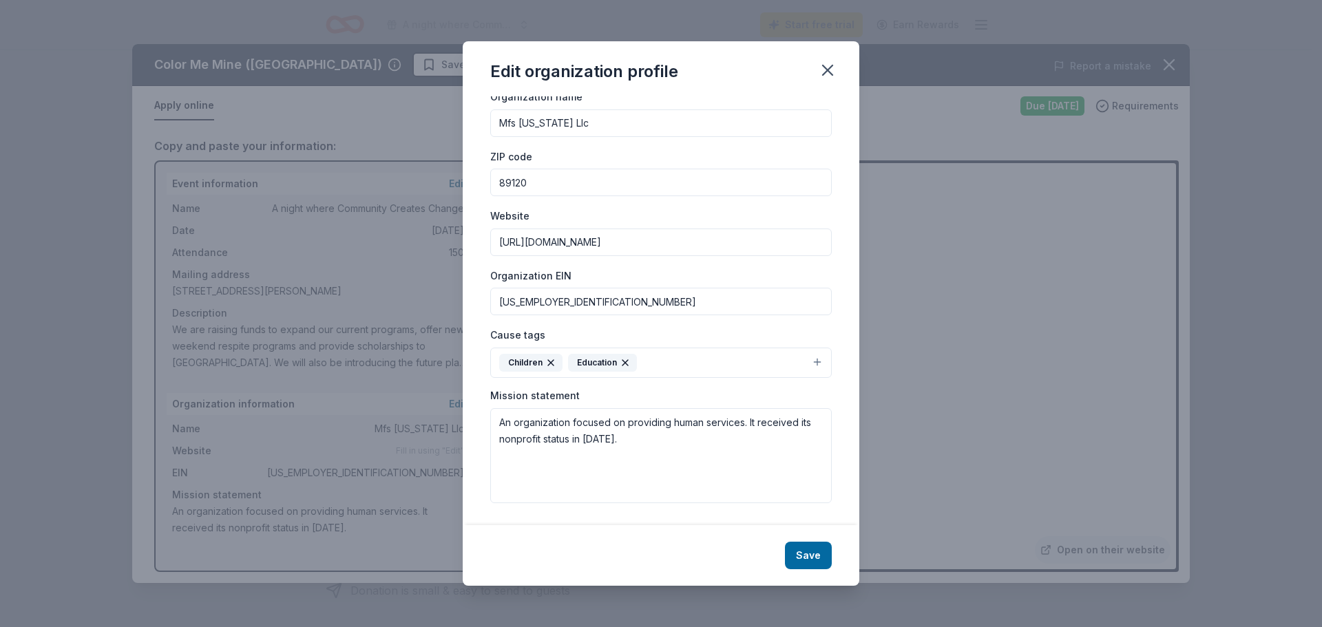
scroll to position [33, 0]
drag, startPoint x: 619, startPoint y: 437, endPoint x: 498, endPoint y: 428, distance: 121.6
click at [498, 428] on textarea "An organization focused on providing human services. It received its nonprofit …" at bounding box center [661, 455] width 342 height 95
paste textarea "t MFS [US_STATE] we are committed to supporting and inspiring families to creat…"
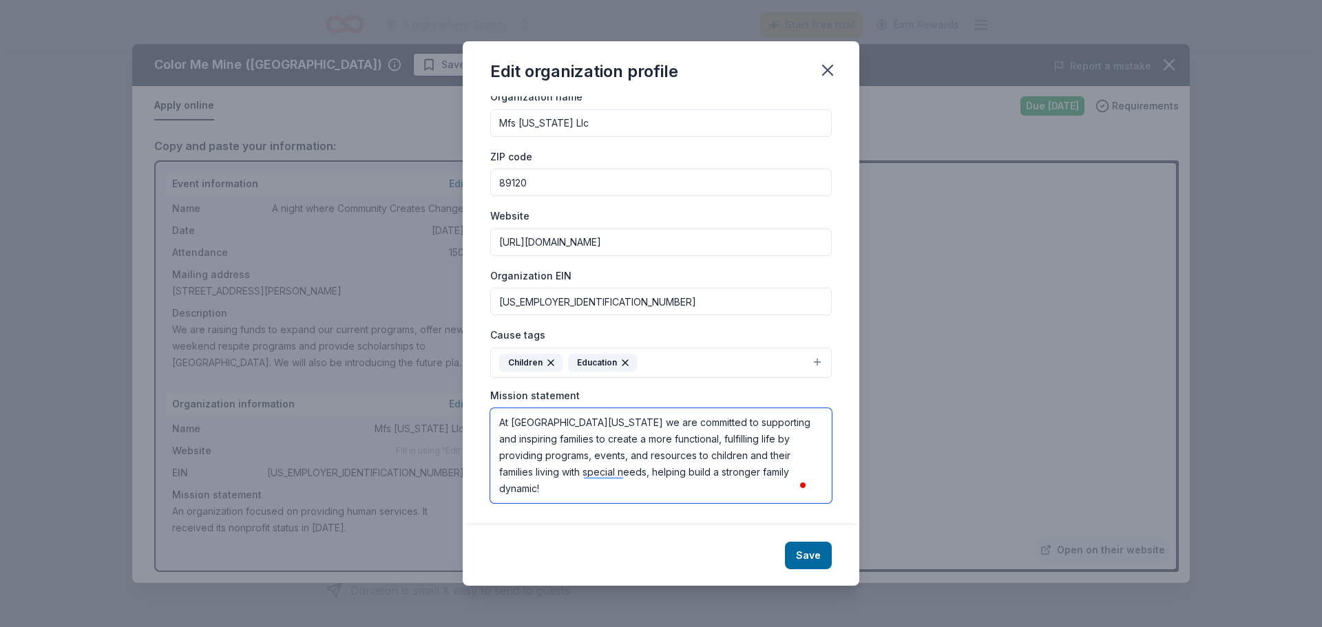
click at [734, 488] on textarea "At [GEOGRAPHIC_DATA][US_STATE] we are committed to supporting and inspiring fam…" at bounding box center [661, 455] width 342 height 95
type textarea "At [GEOGRAPHIC_DATA][US_STATE] we are committed to supporting and inspiring fam…"
click at [800, 561] on button "Save" at bounding box center [808, 556] width 47 height 28
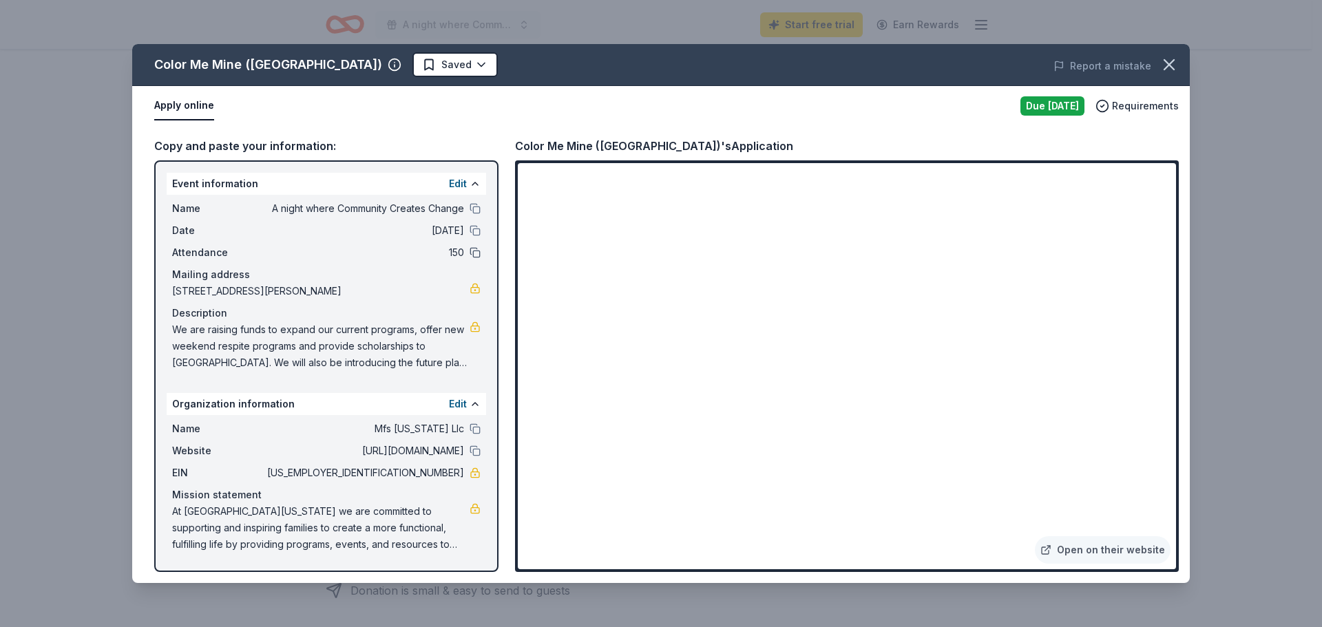
click at [479, 251] on button at bounding box center [475, 252] width 11 height 11
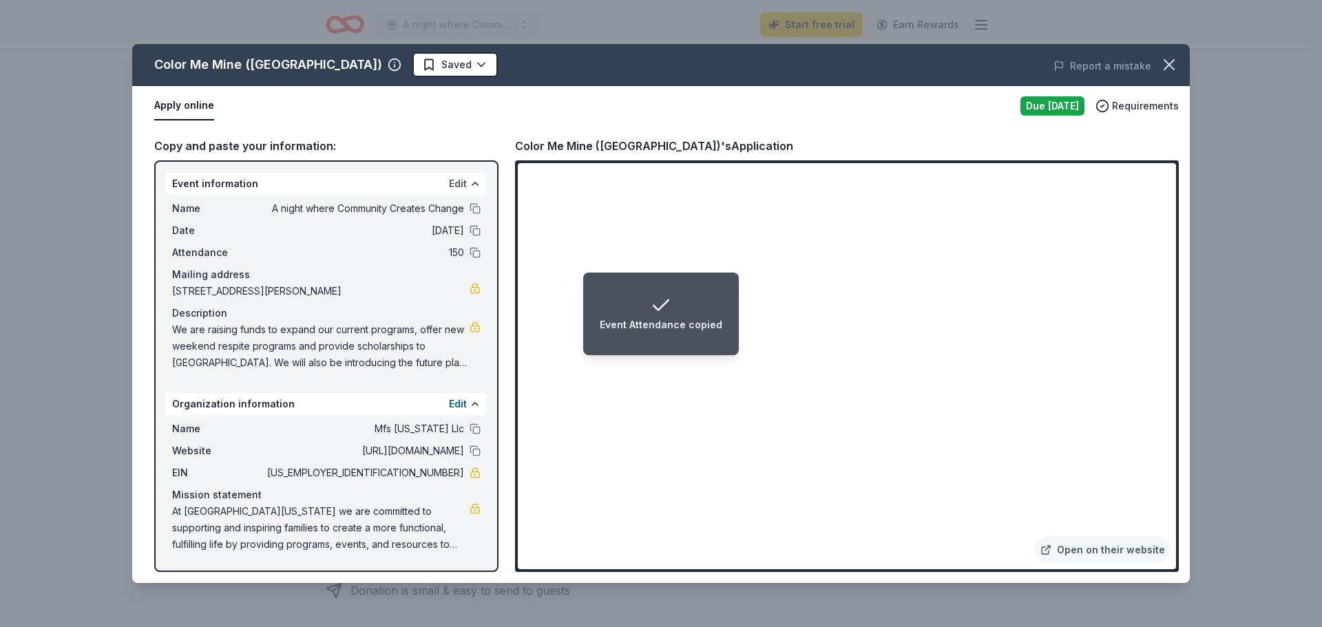
click at [461, 183] on button "Edit" at bounding box center [458, 184] width 18 height 17
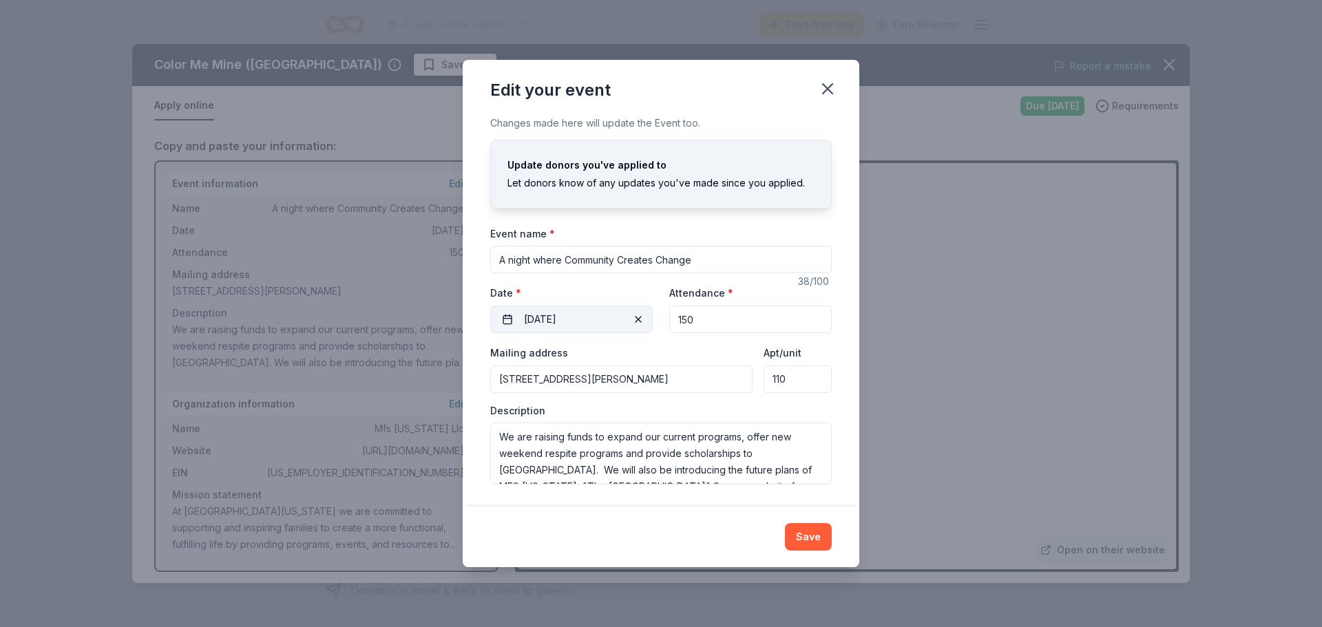
drag, startPoint x: 721, startPoint y: 318, endPoint x: 599, endPoint y: 317, distance: 121.9
click at [599, 317] on div "Event website [DOMAIN_NAME] Attendance * 150 Date * [DATE]" at bounding box center [661, 308] width 342 height 49
type input "100"
click at [804, 542] on button "Save" at bounding box center [808, 537] width 47 height 28
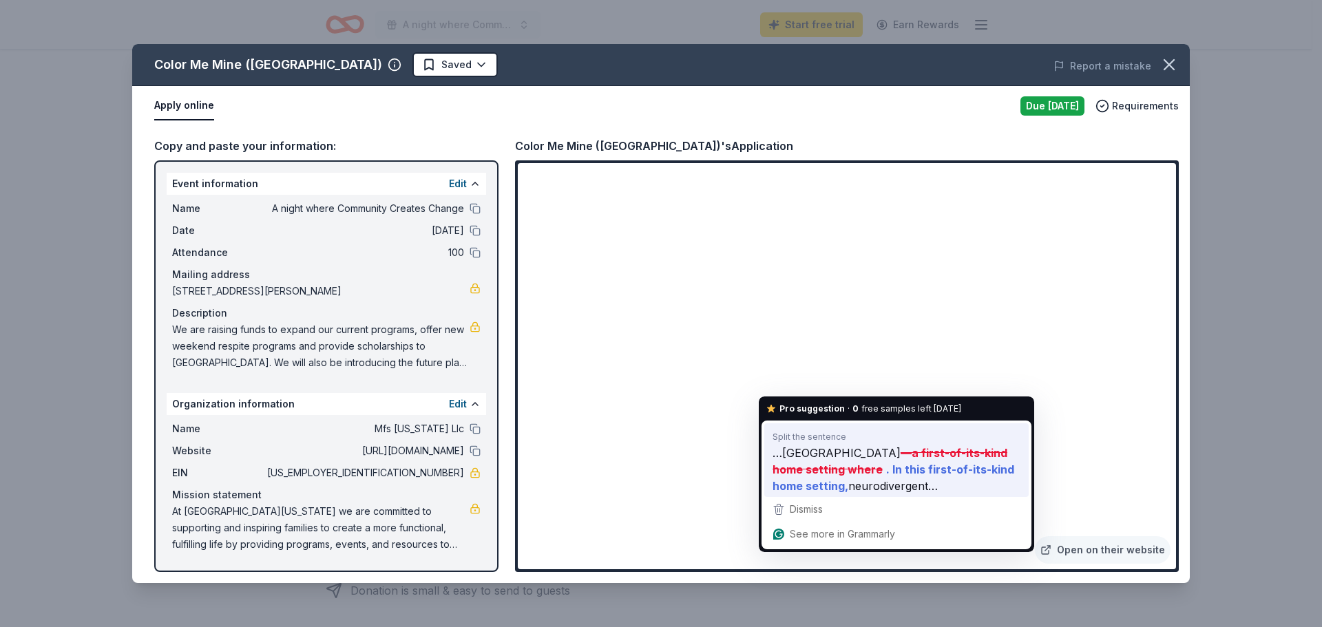
click at [849, 486] on span "neurodivergent…" at bounding box center [894, 485] width 90 height 17
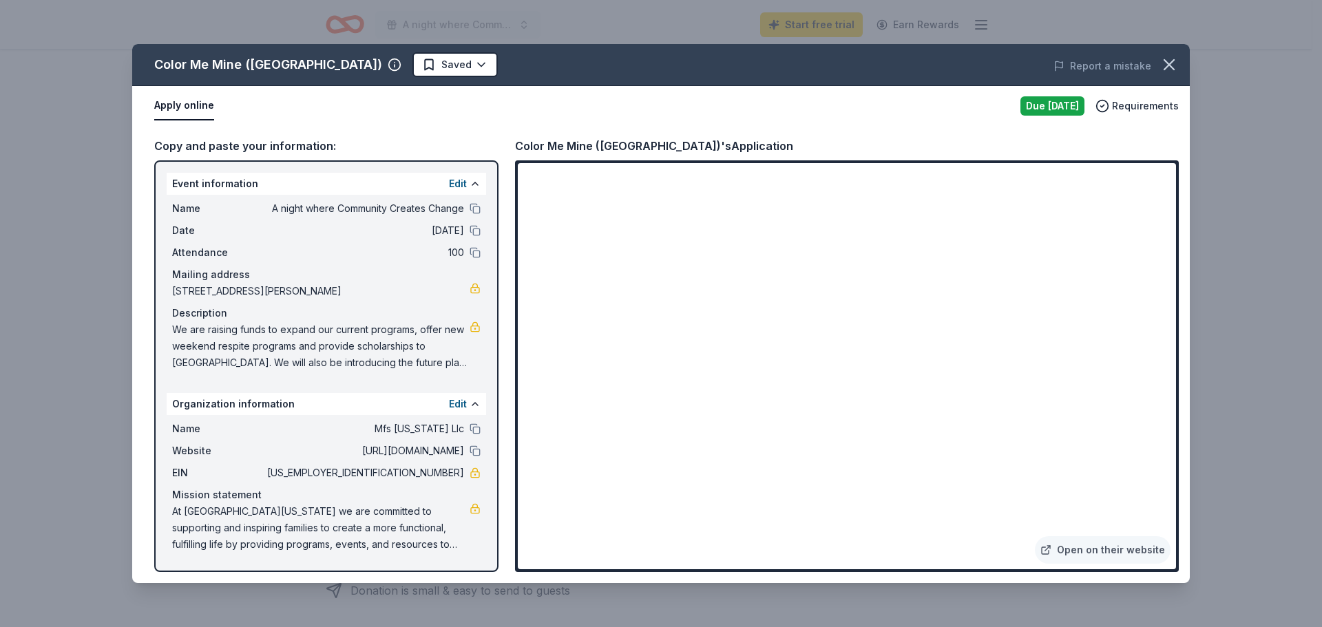
click at [1073, 546] on link "Open on their website" at bounding box center [1103, 551] width 136 height 28
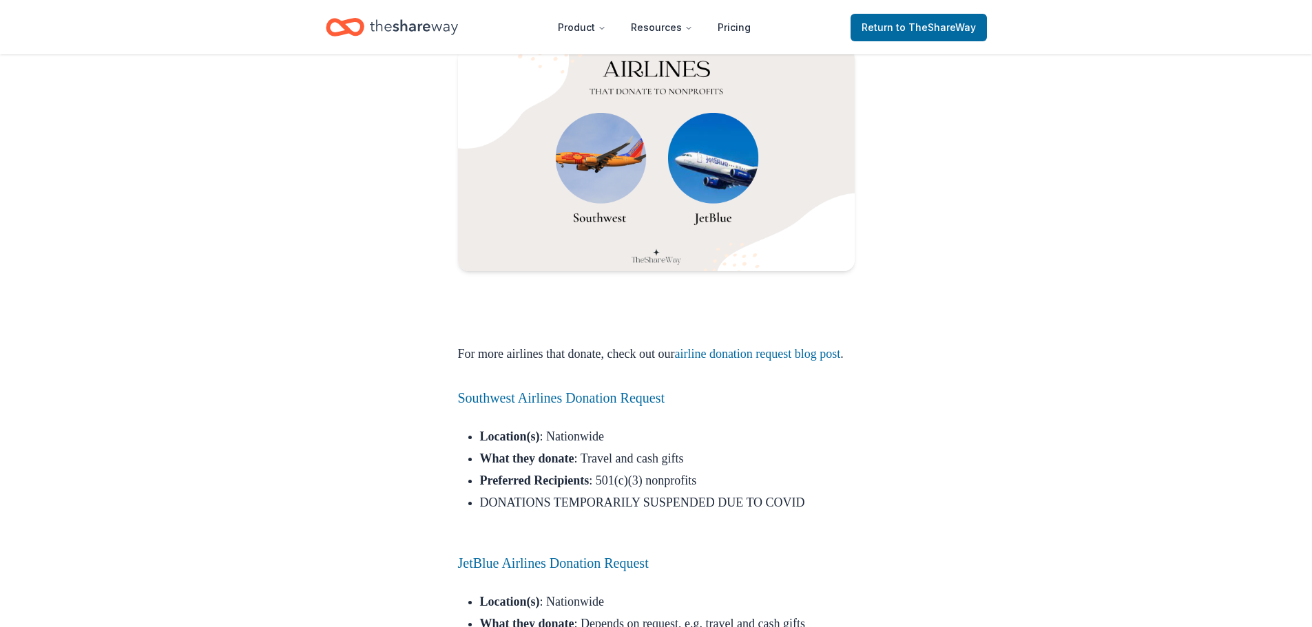
scroll to position [1056, 0]
